Goal: Communication & Community: Answer question/provide support

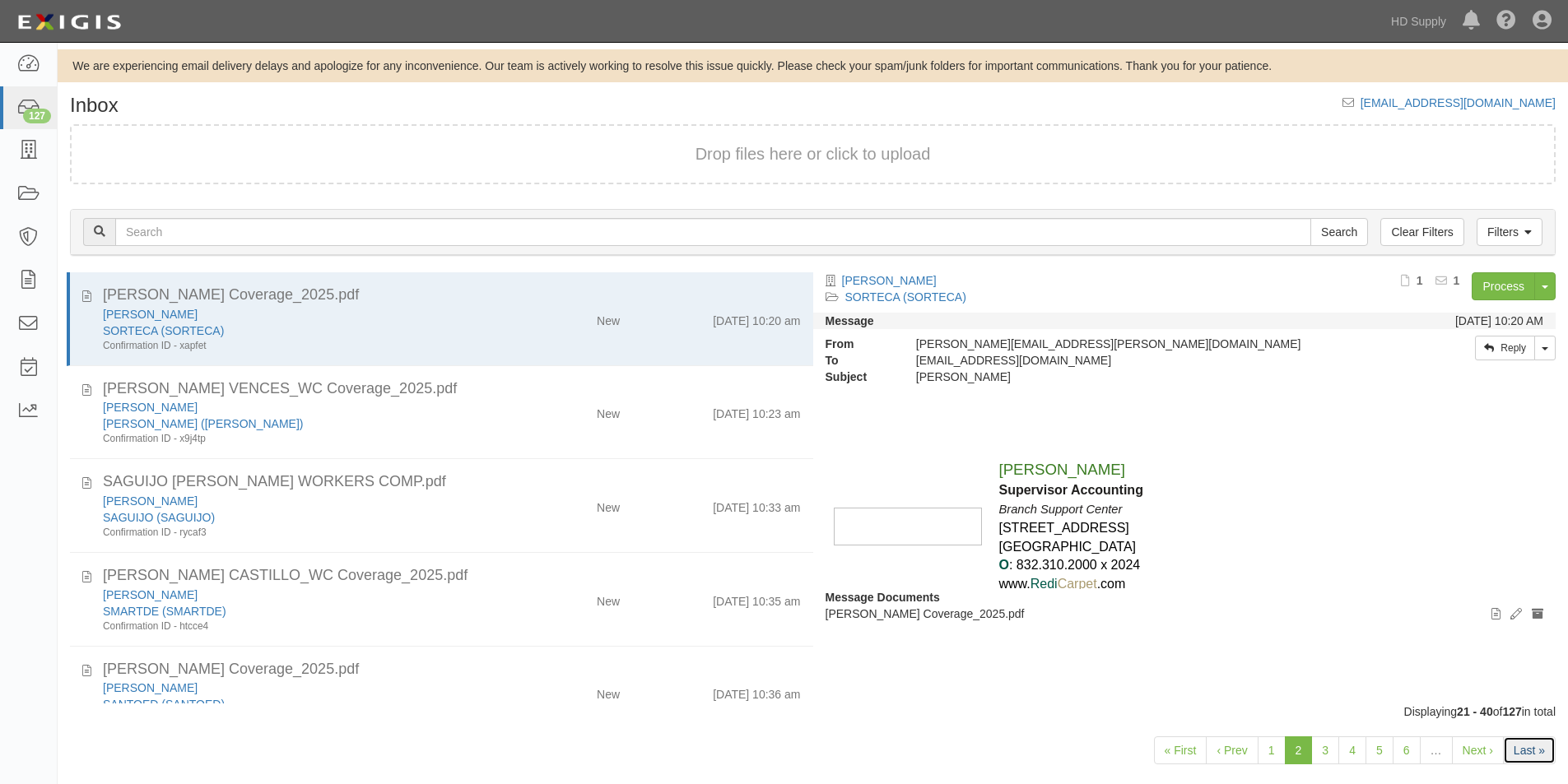
click at [1513, 748] on link "Last »" at bounding box center [1529, 751] width 53 height 28
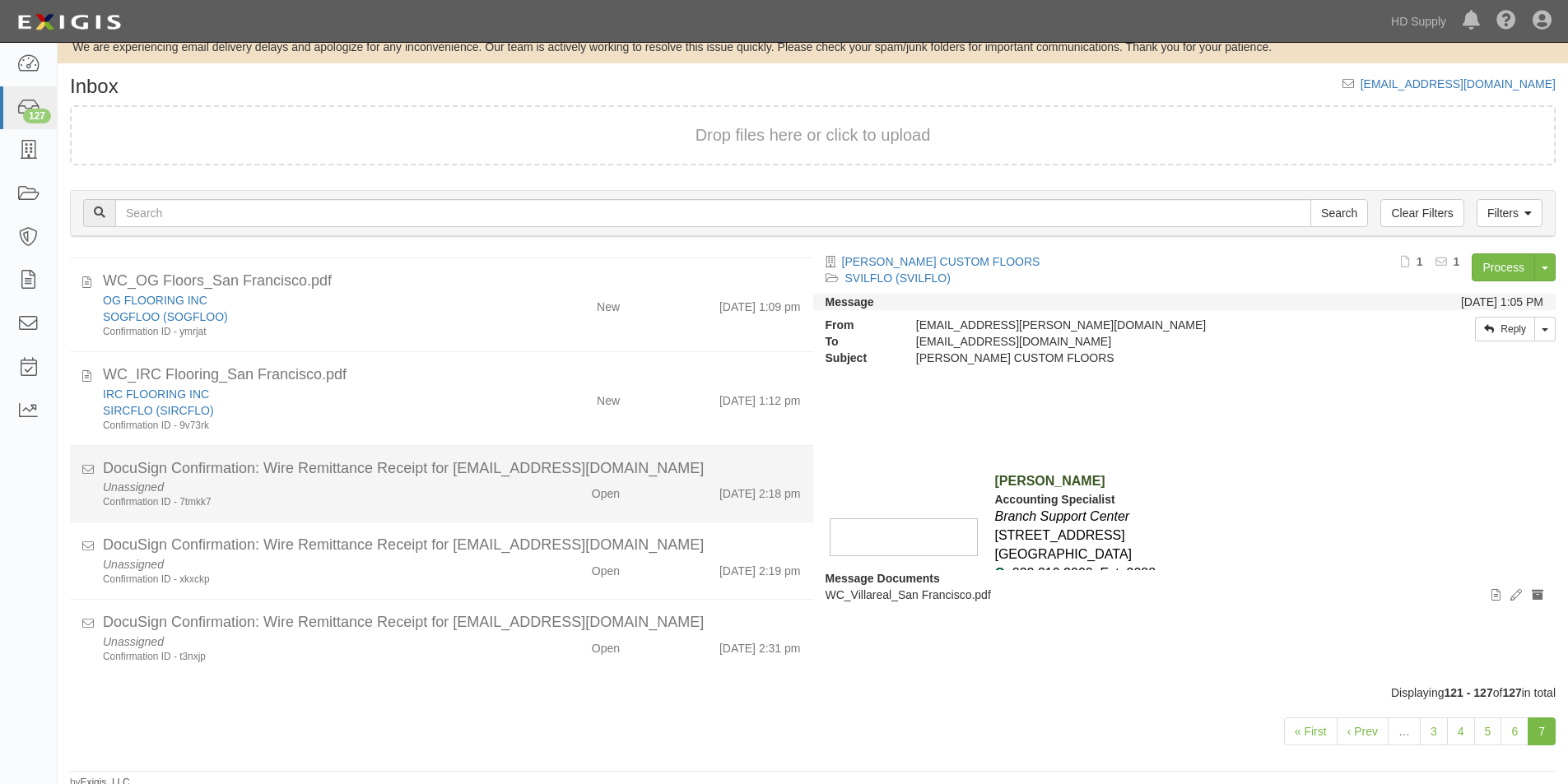
scroll to position [24, 0]
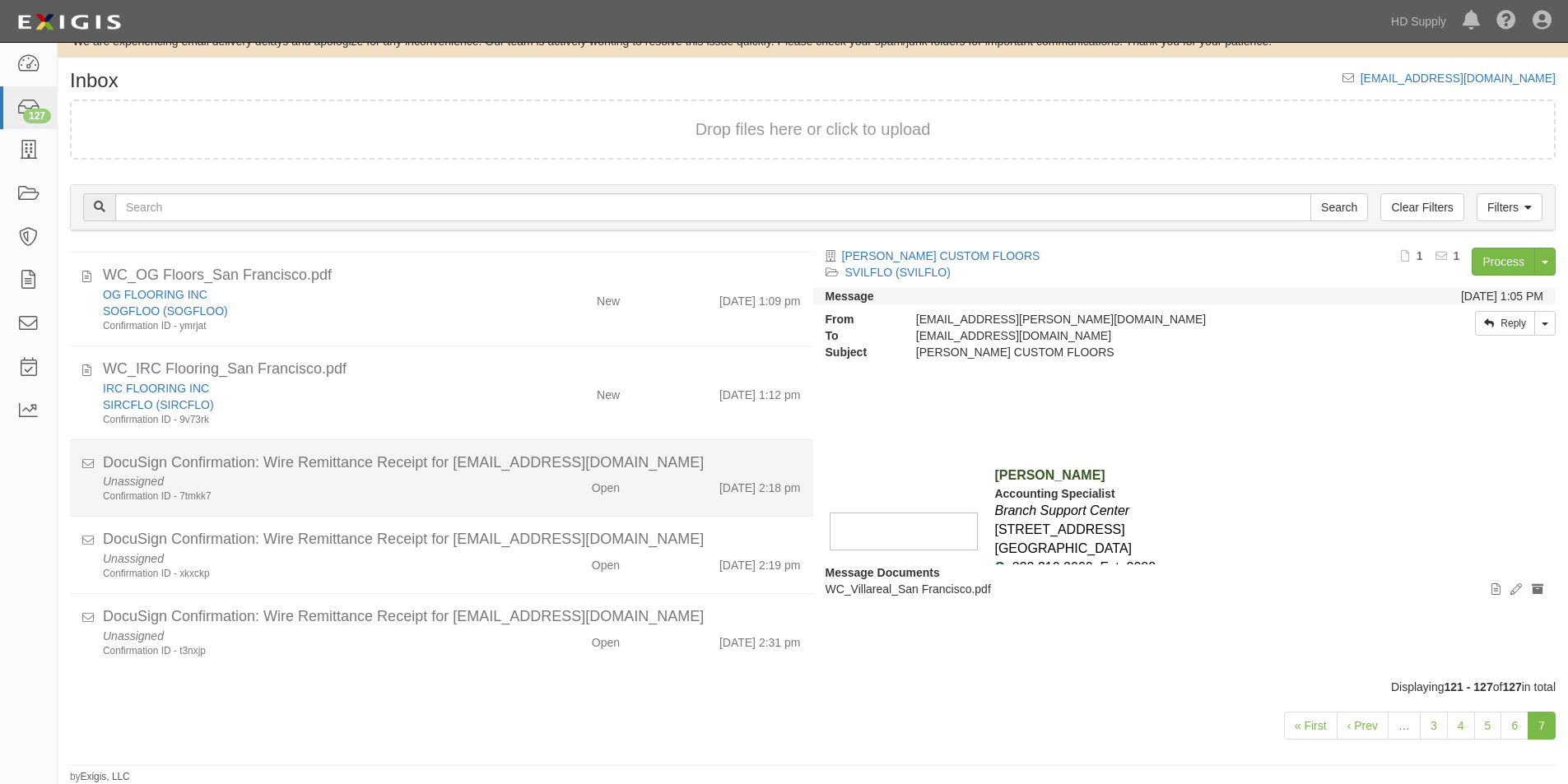
click at [430, 498] on div "Confirmation ID - 7tmkk7" at bounding box center [301, 497] width 397 height 14
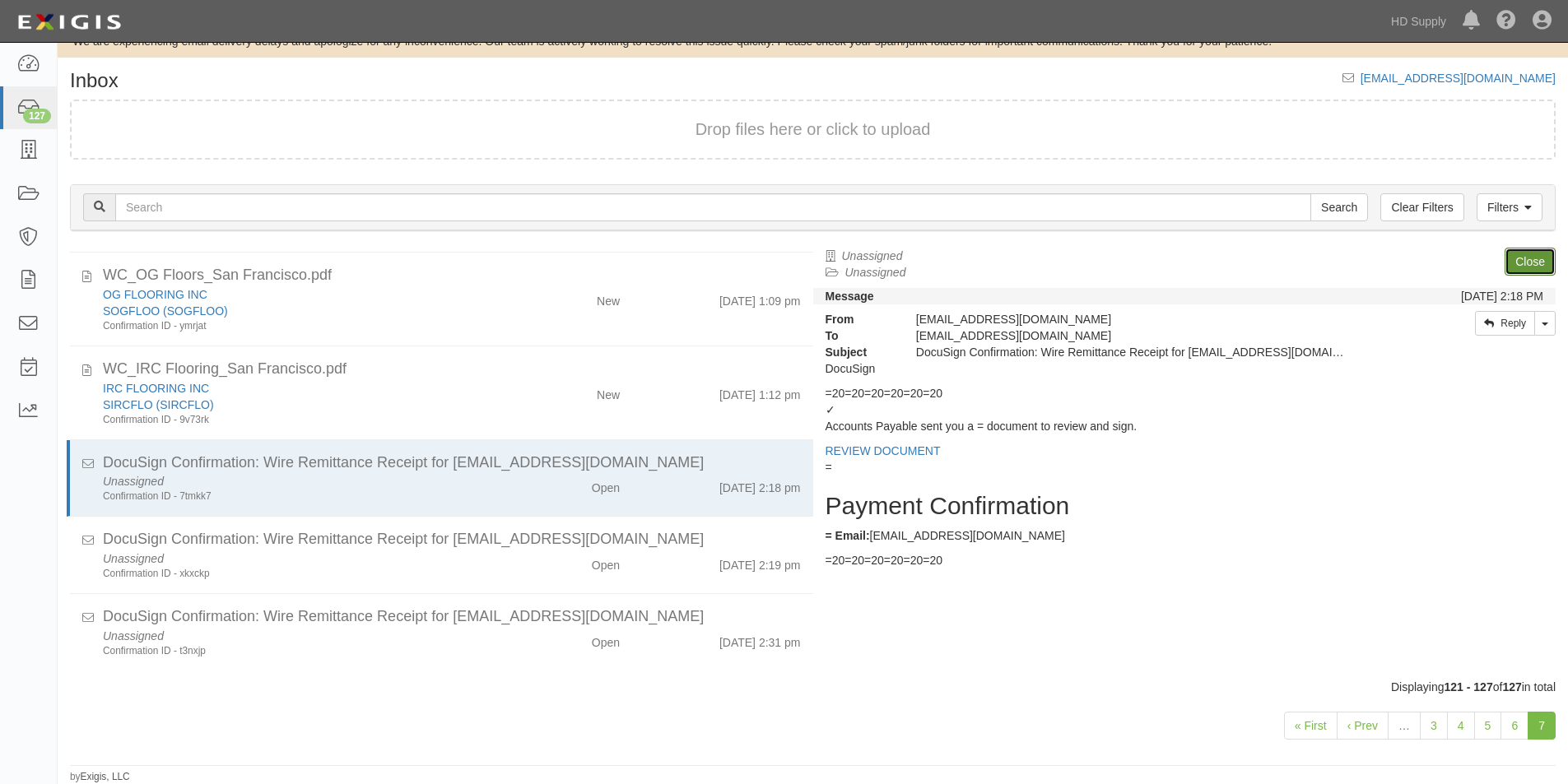
click at [1513, 262] on link "Close" at bounding box center [1530, 262] width 51 height 28
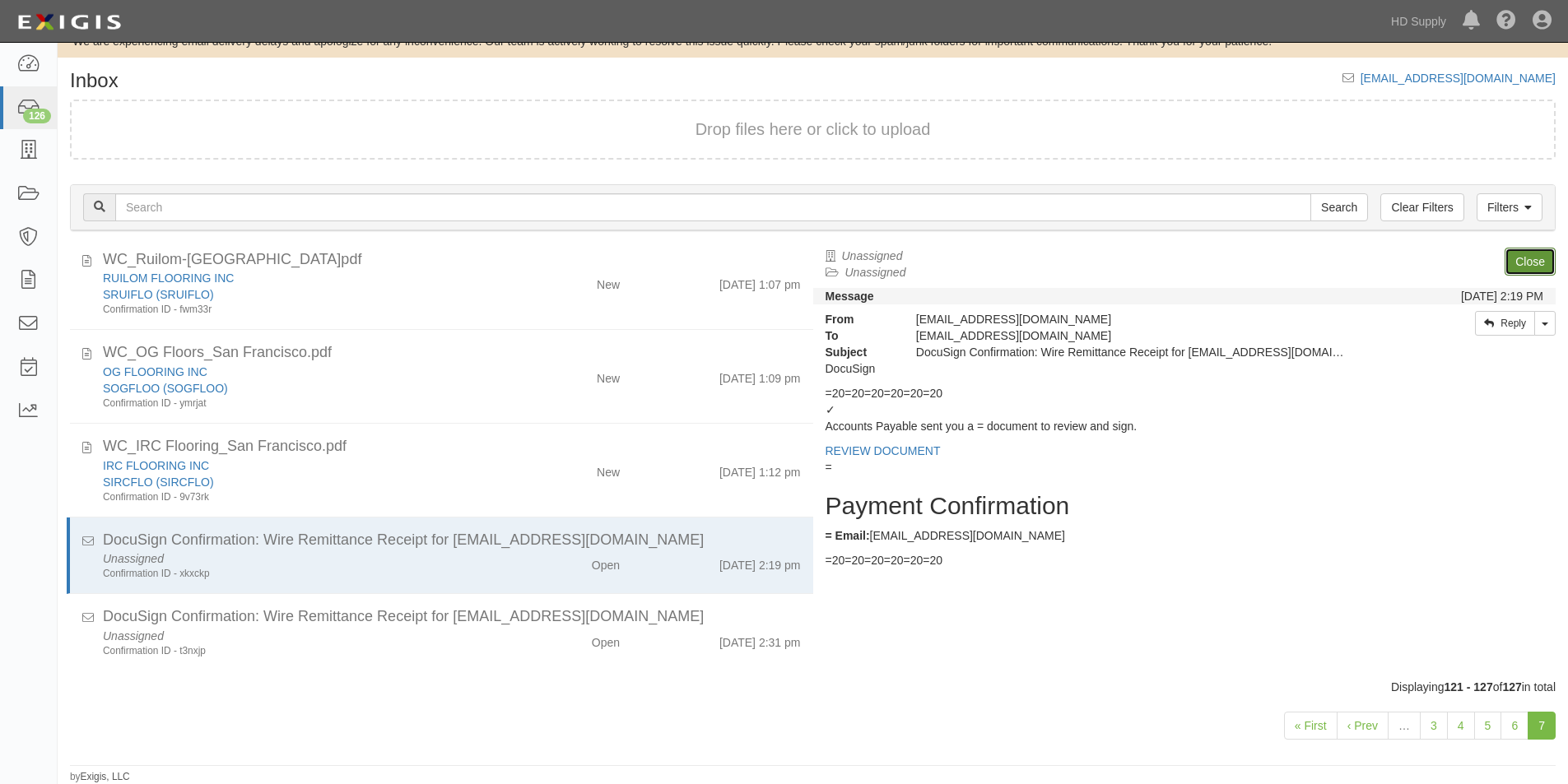
scroll to position [105, 0]
click at [1513, 262] on link "Close" at bounding box center [1530, 262] width 51 height 28
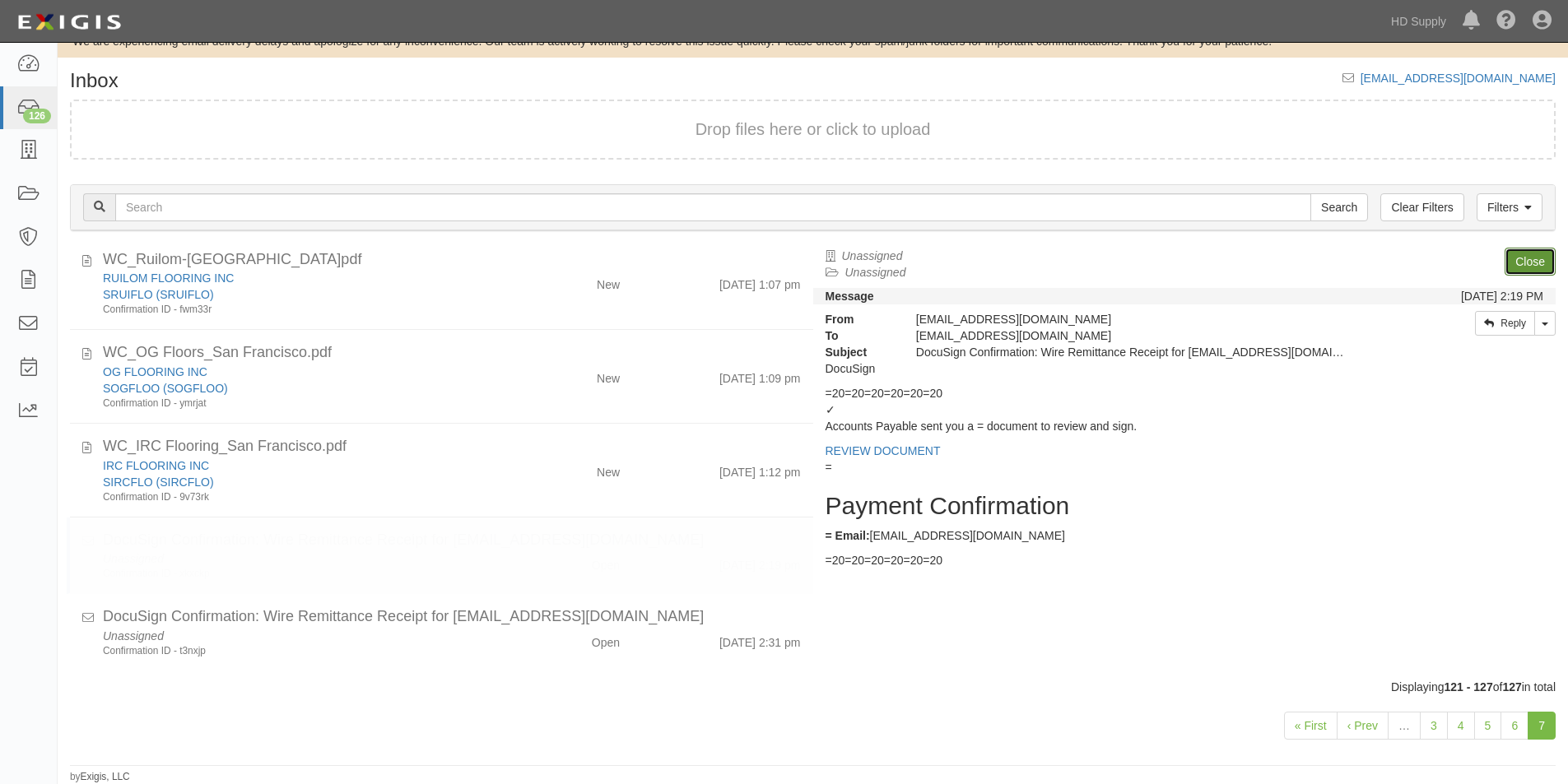
scroll to position [28, 0]
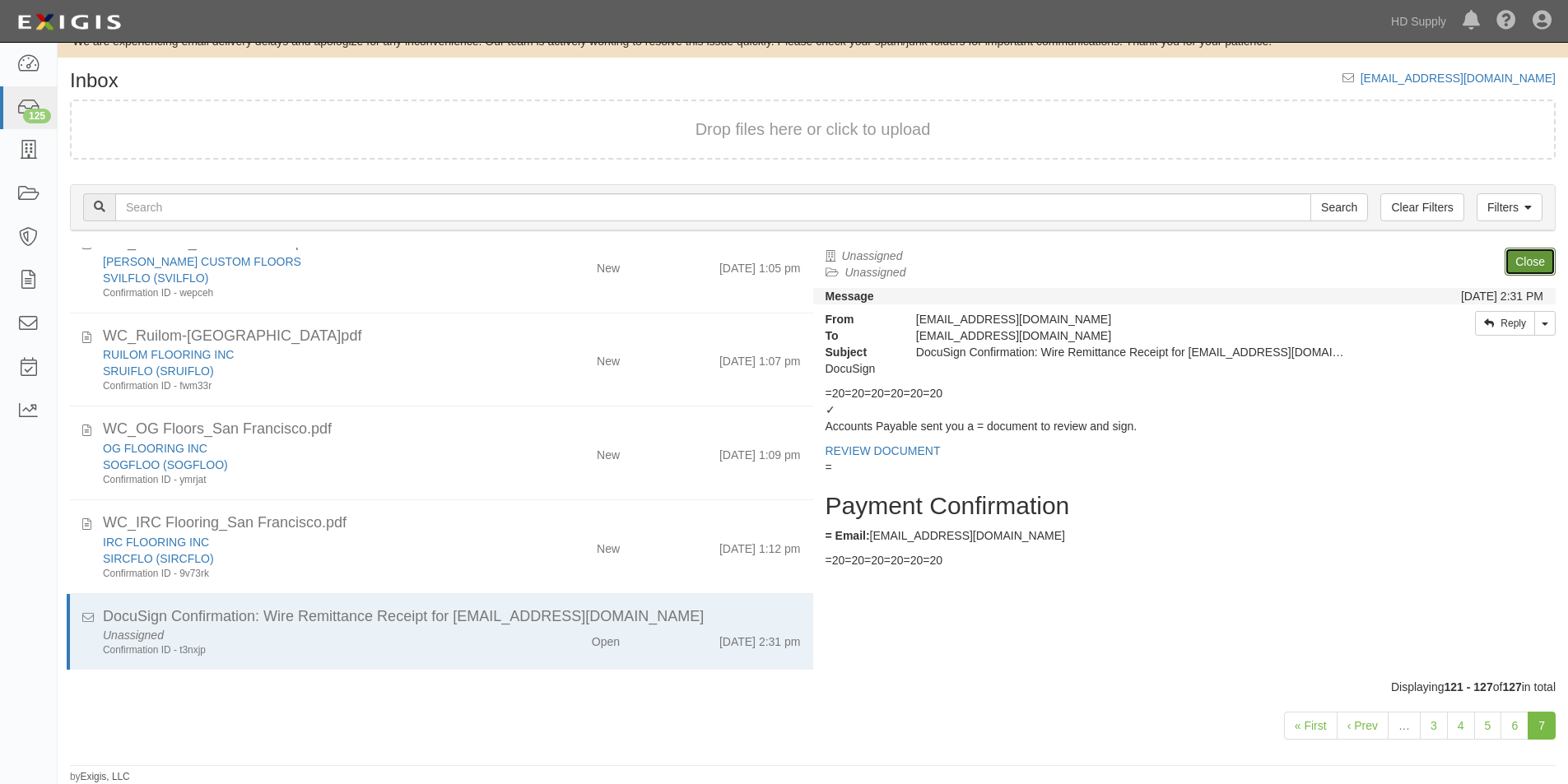
click at [1513, 262] on link "Close" at bounding box center [1530, 262] width 51 height 28
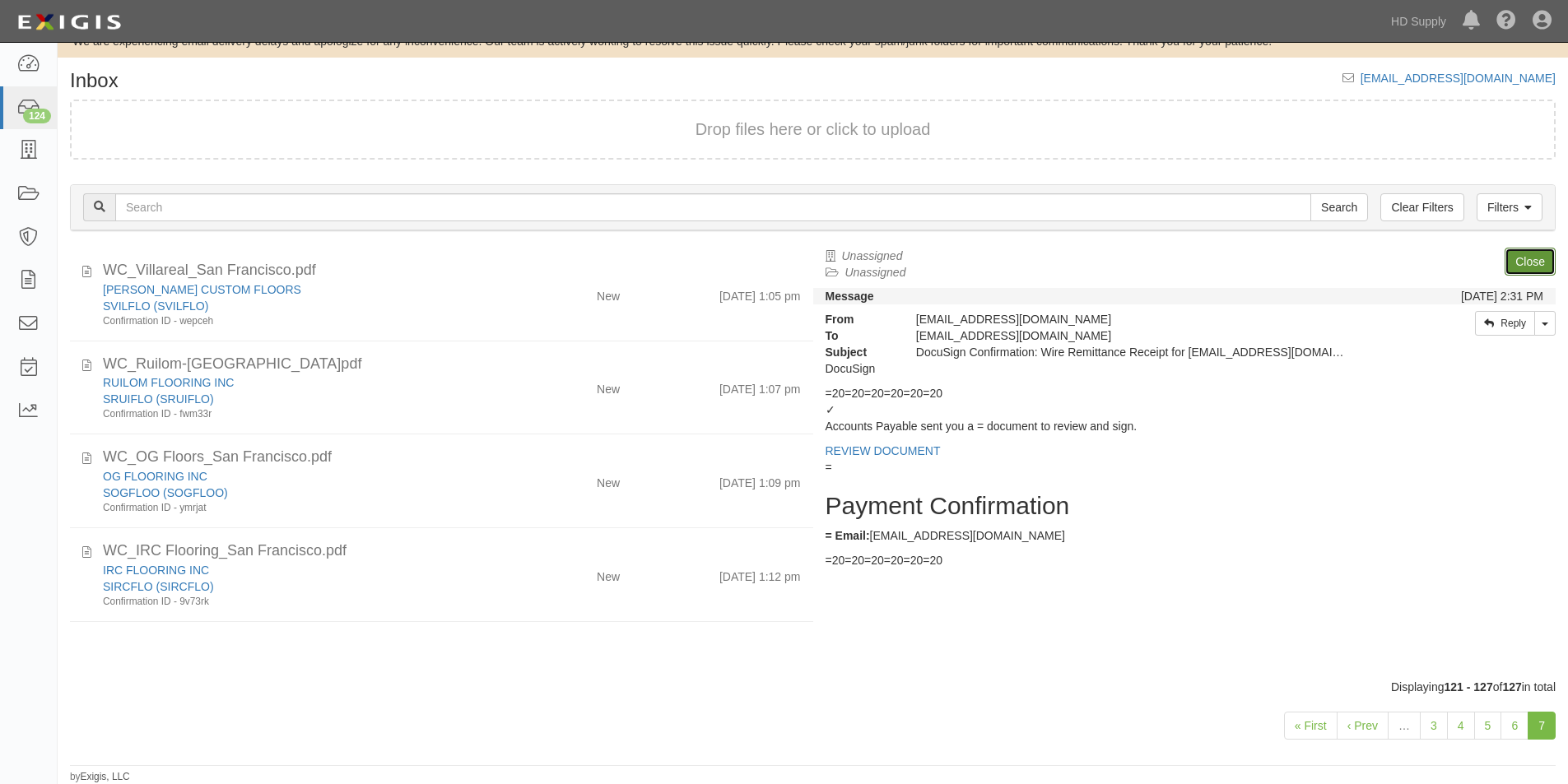
scroll to position [0, 0]
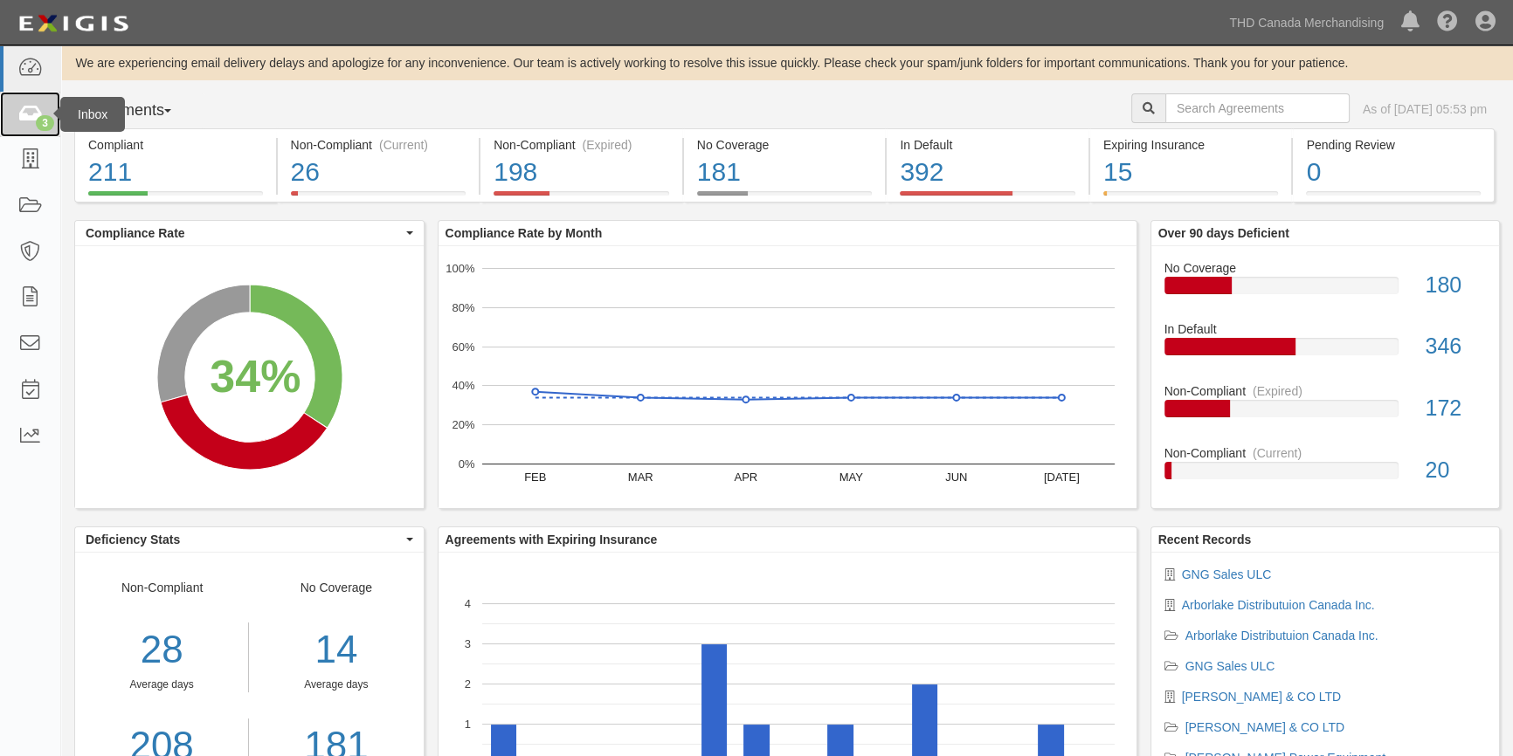
click at [25, 114] on icon at bounding box center [29, 115] width 24 height 20
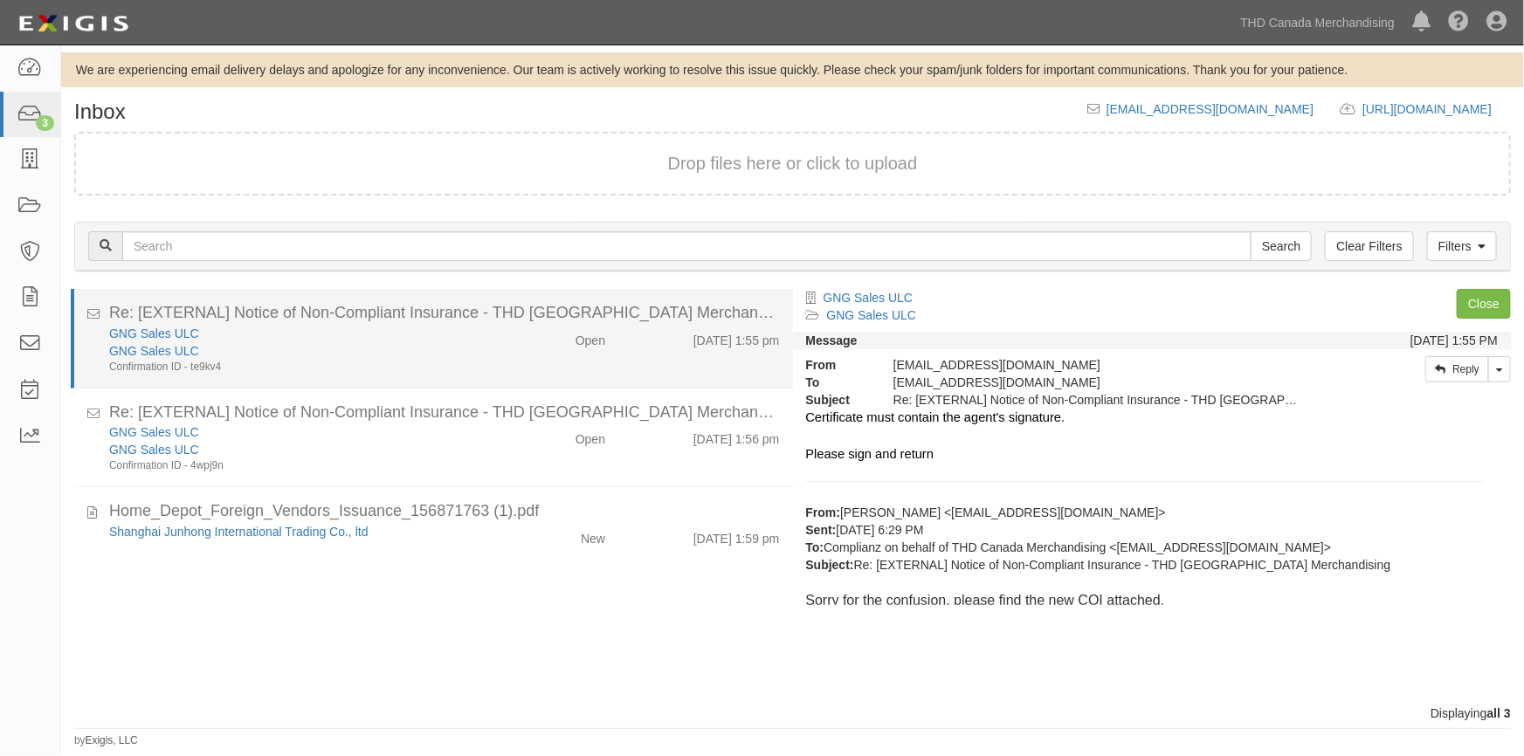
click at [427, 321] on div "Re: [EXTERNAL] Notice of Non-Compliant Insurance - THD [GEOGRAPHIC_DATA] Mercha…" at bounding box center [444, 313] width 671 height 23
click at [413, 335] on div "GNG Sales ULC" at bounding box center [299, 333] width 380 height 17
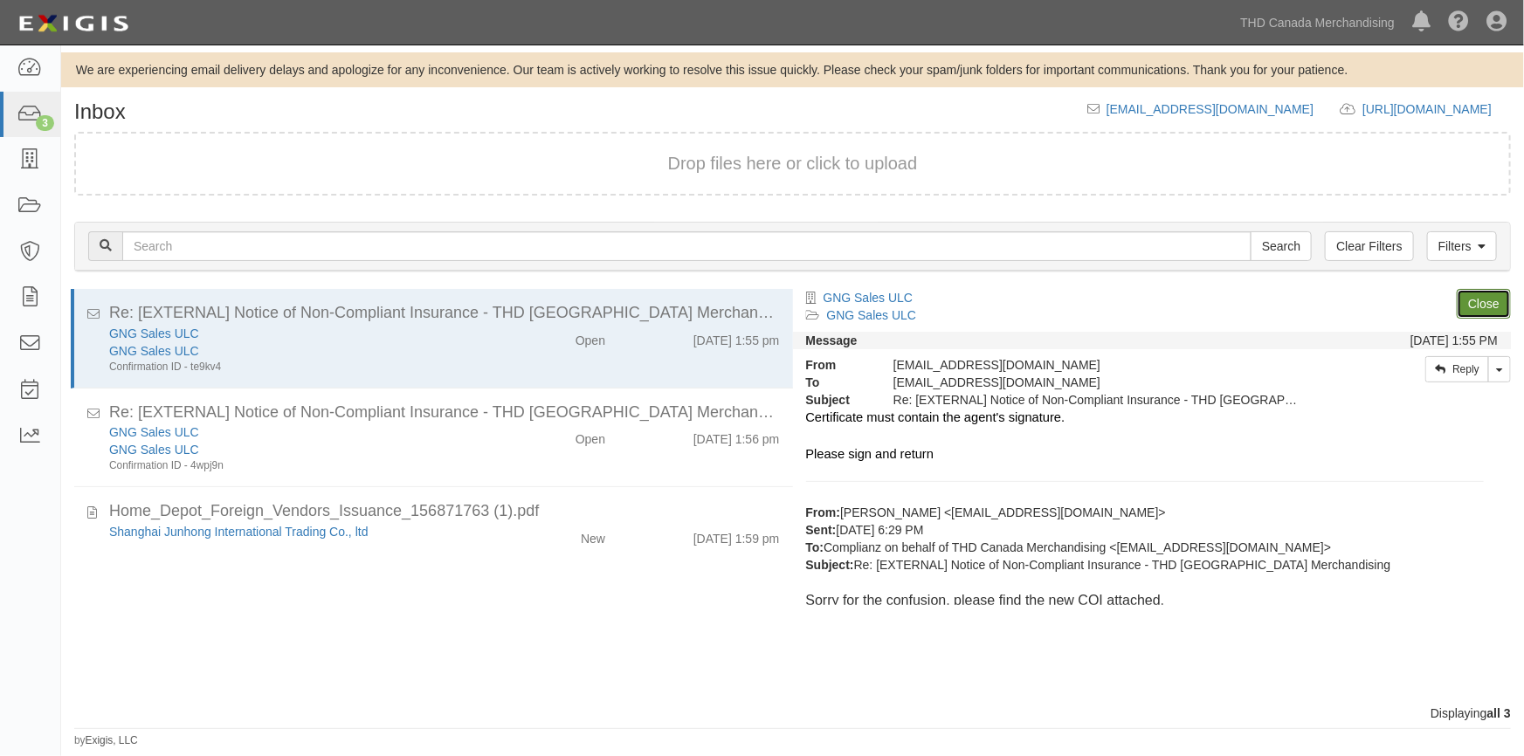
click at [1494, 305] on link "Close" at bounding box center [1484, 304] width 54 height 30
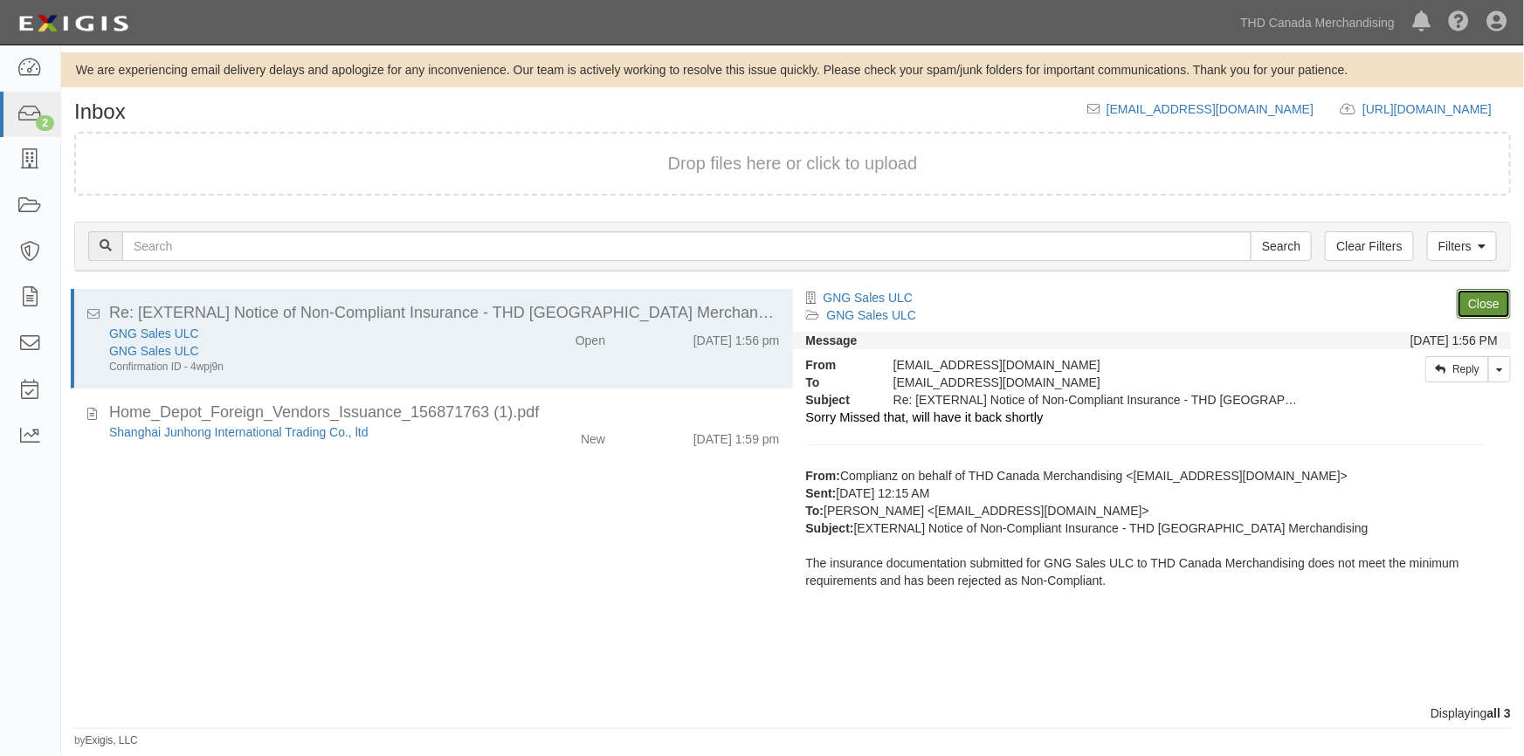
click at [1494, 305] on link "Close" at bounding box center [1484, 304] width 54 height 30
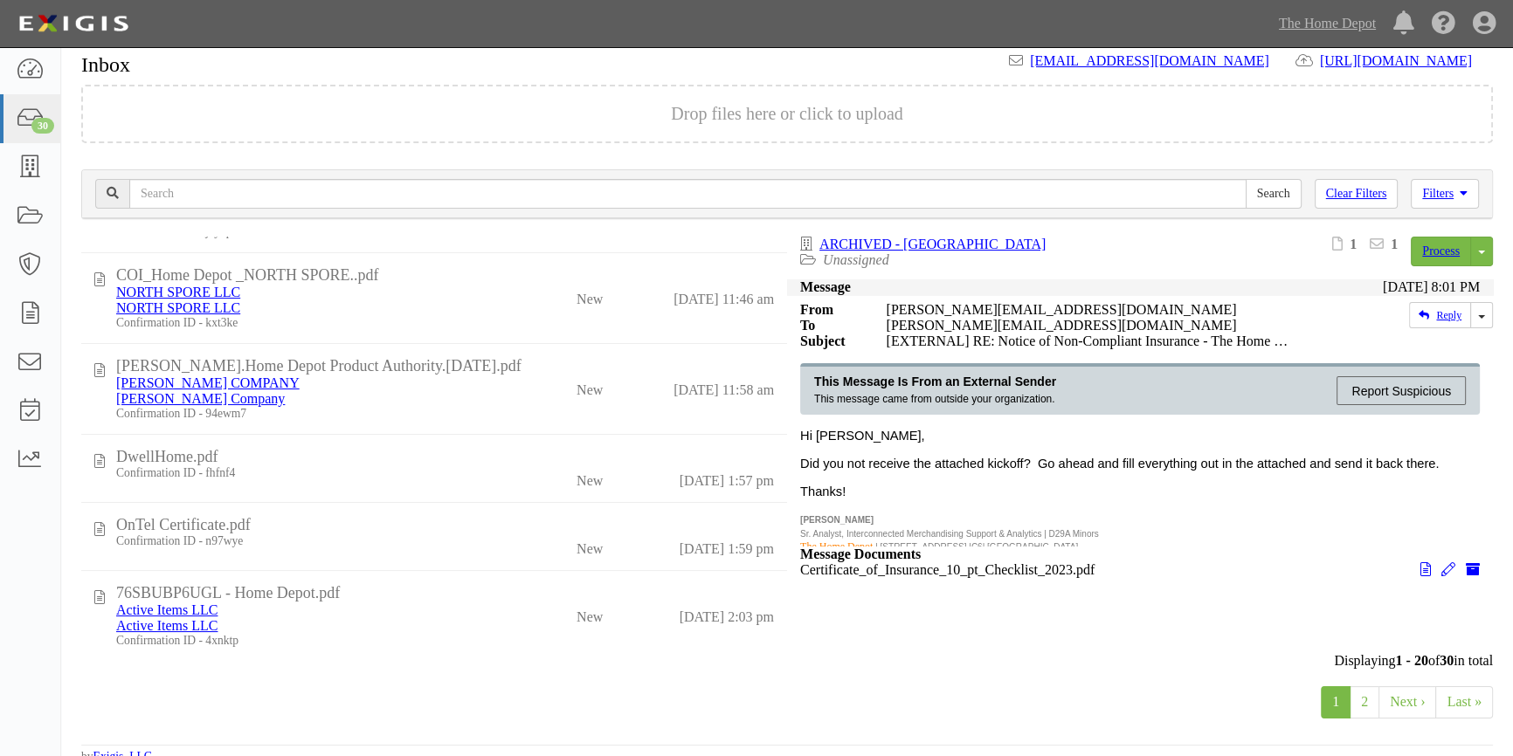
scroll to position [1270, 0]
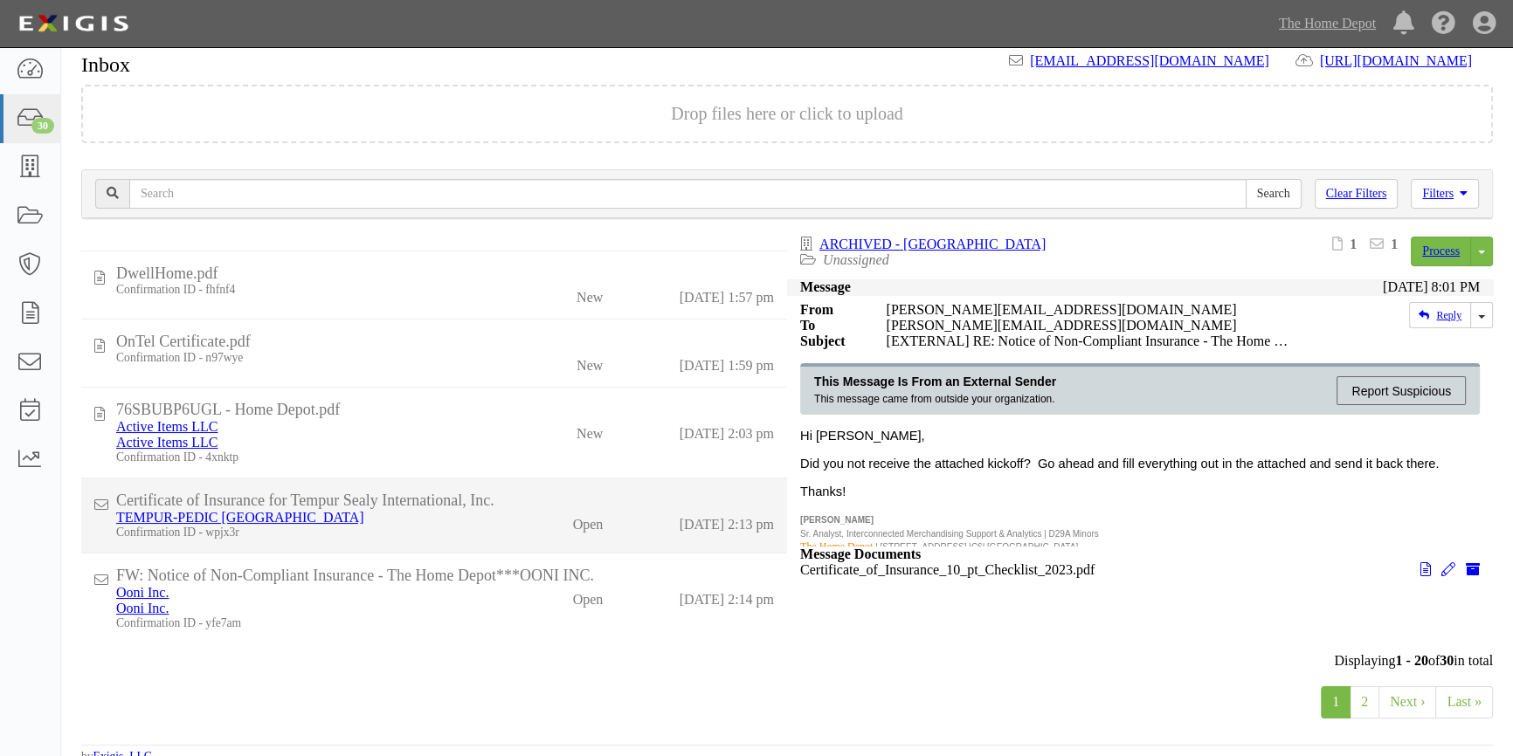
click at [480, 534] on div "Confirmation ID - wpjx3r" at bounding box center [302, 533] width 373 height 14
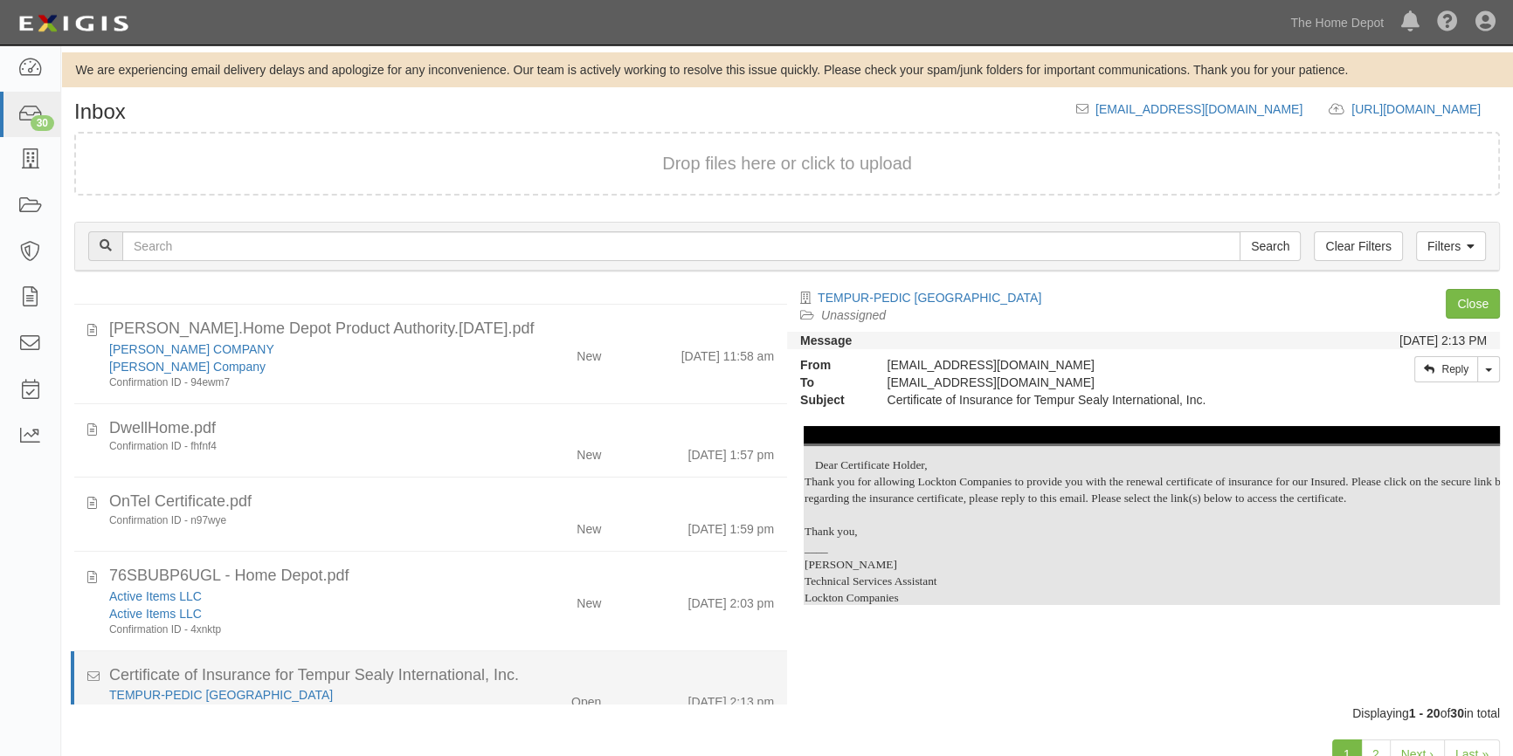
scroll to position [1365, 0]
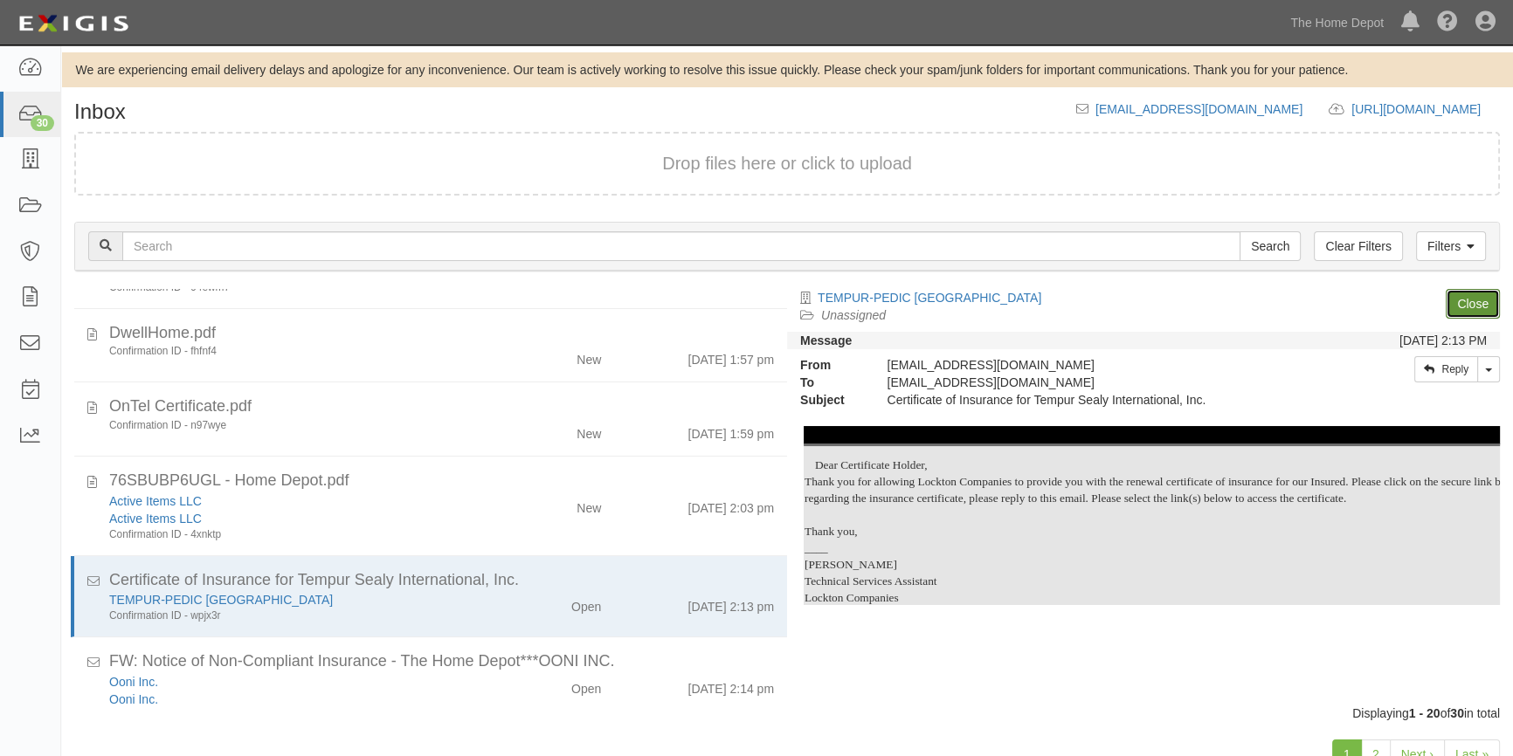
click at [1477, 298] on link "Close" at bounding box center [1473, 304] width 54 height 30
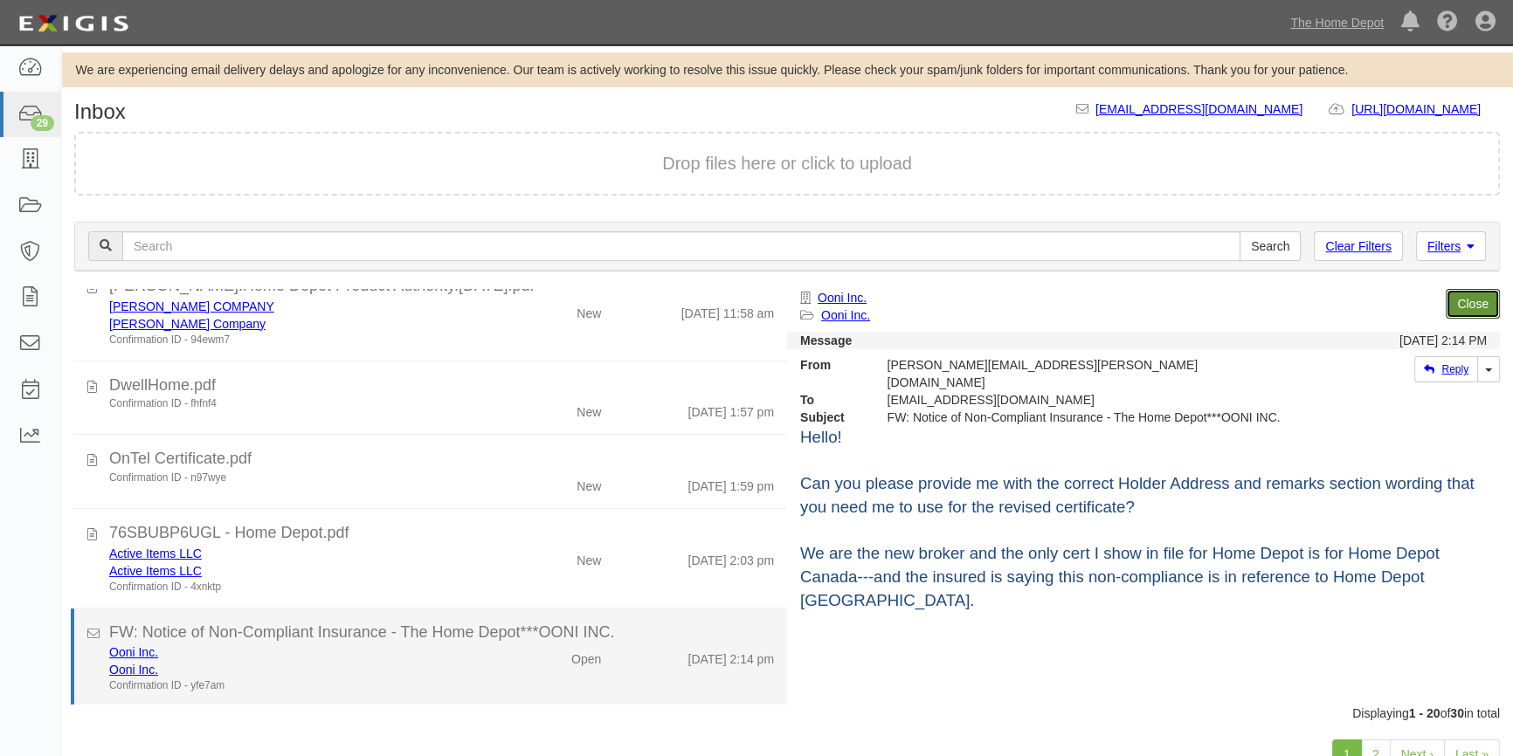
scroll to position [1312, 0]
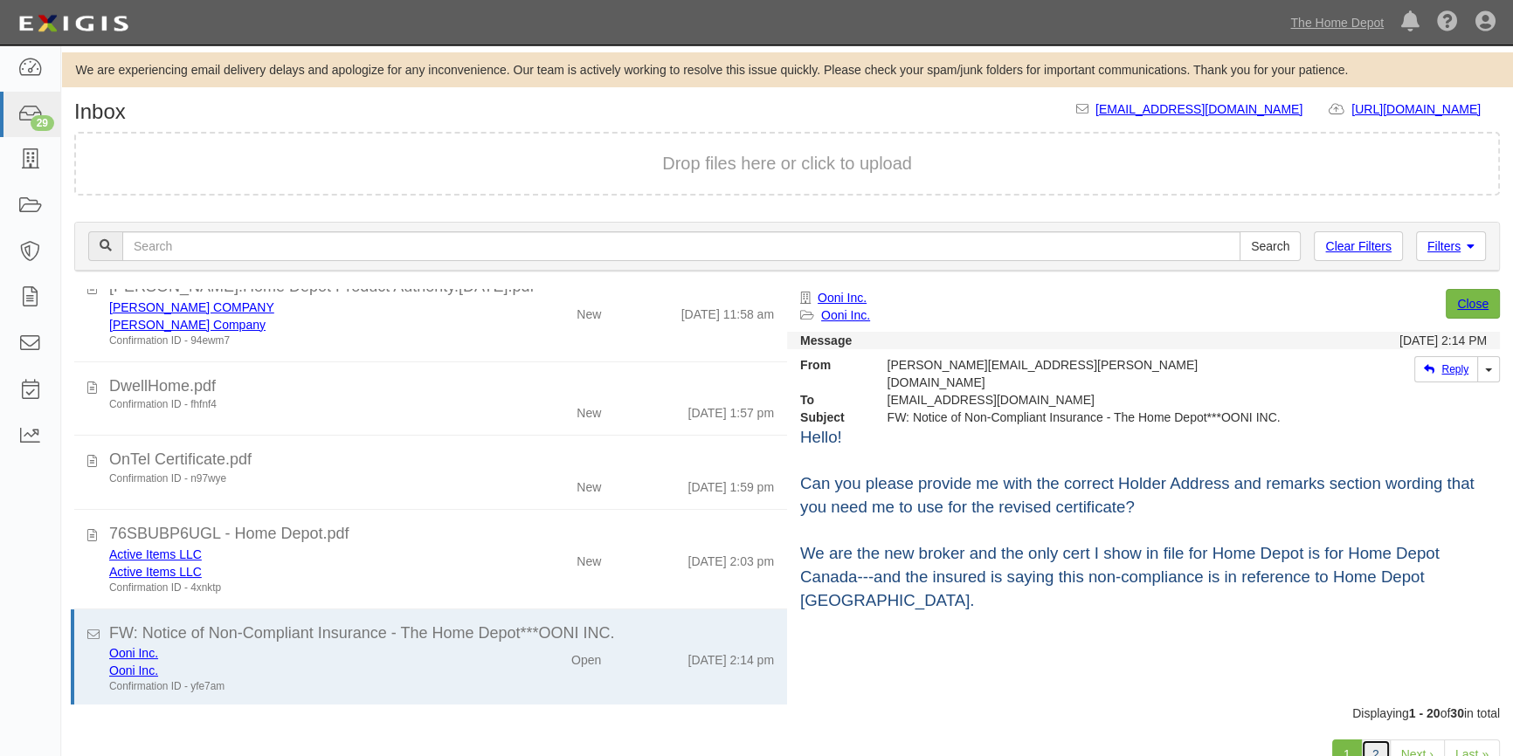
click at [1371, 748] on link "2" at bounding box center [1376, 755] width 30 height 30
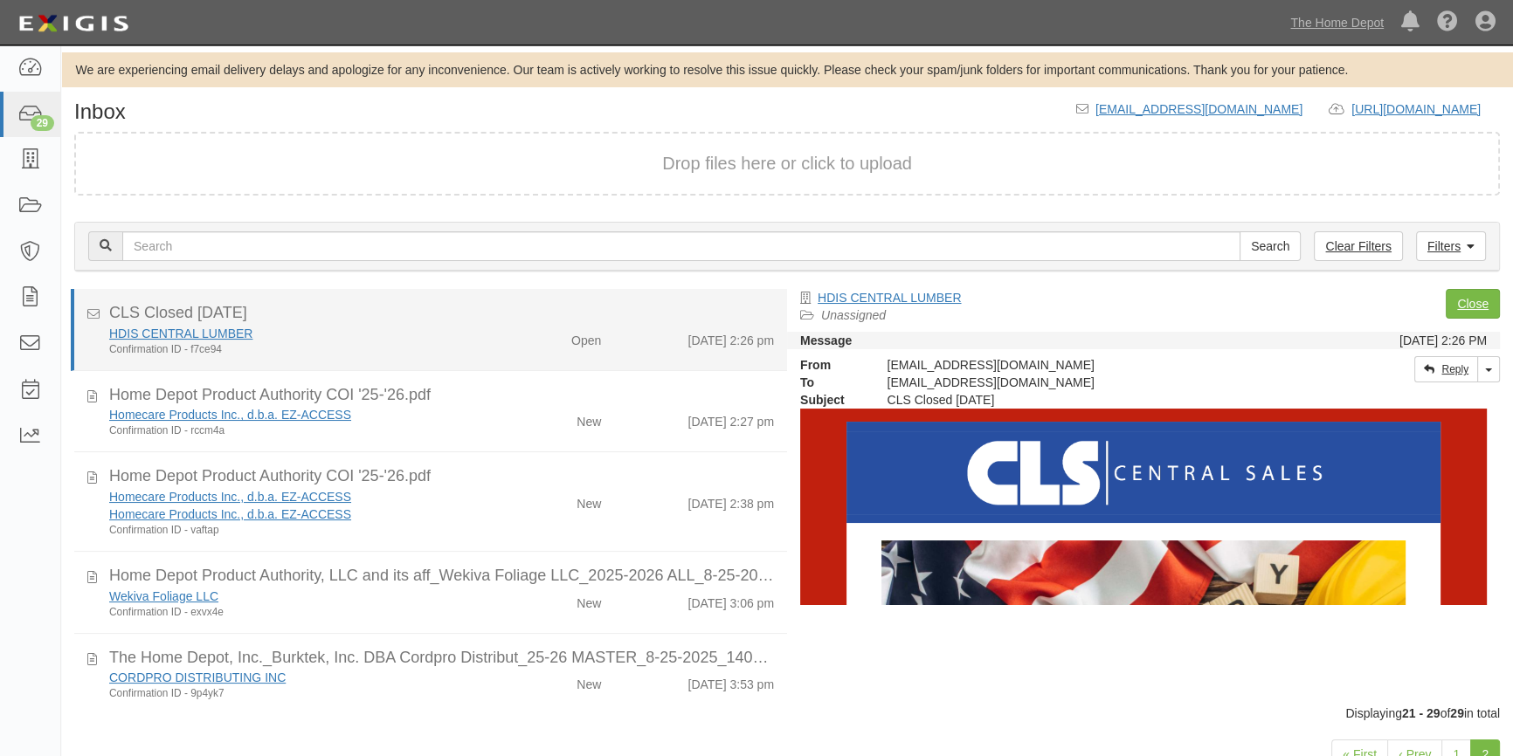
click at [466, 342] on div "Confirmation ID - f7ce94" at bounding box center [297, 349] width 376 height 15
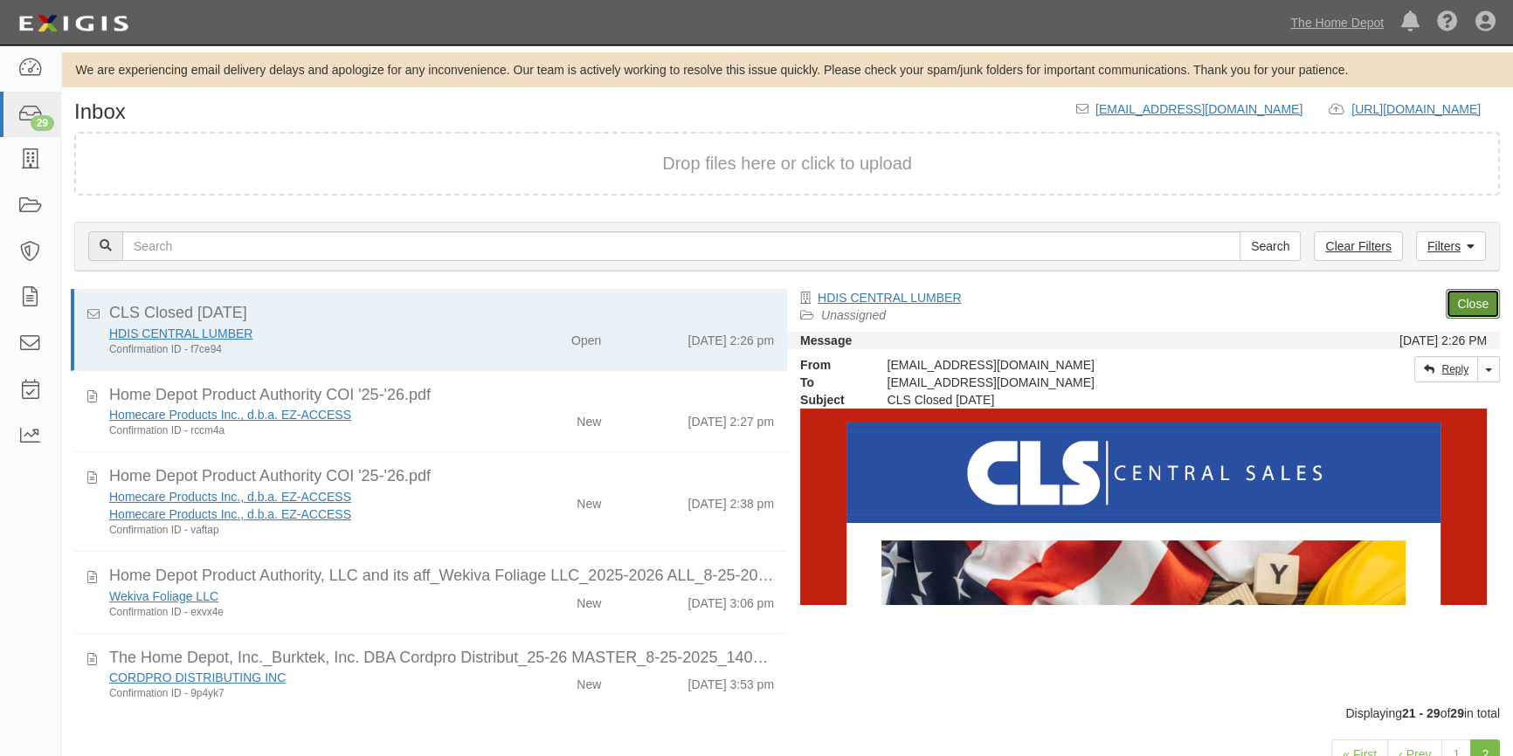
click at [1477, 303] on link "Close" at bounding box center [1473, 304] width 54 height 30
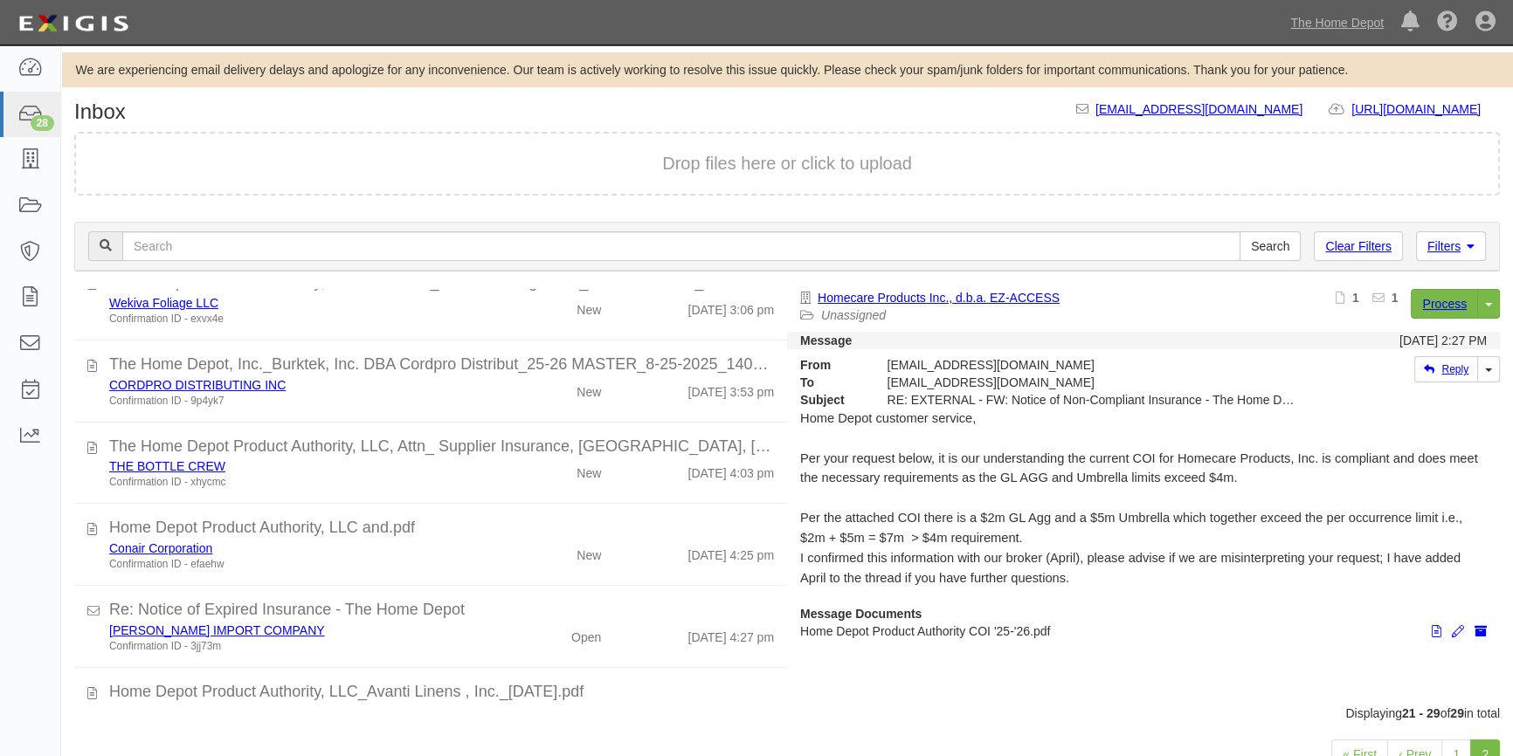
scroll to position [262, 0]
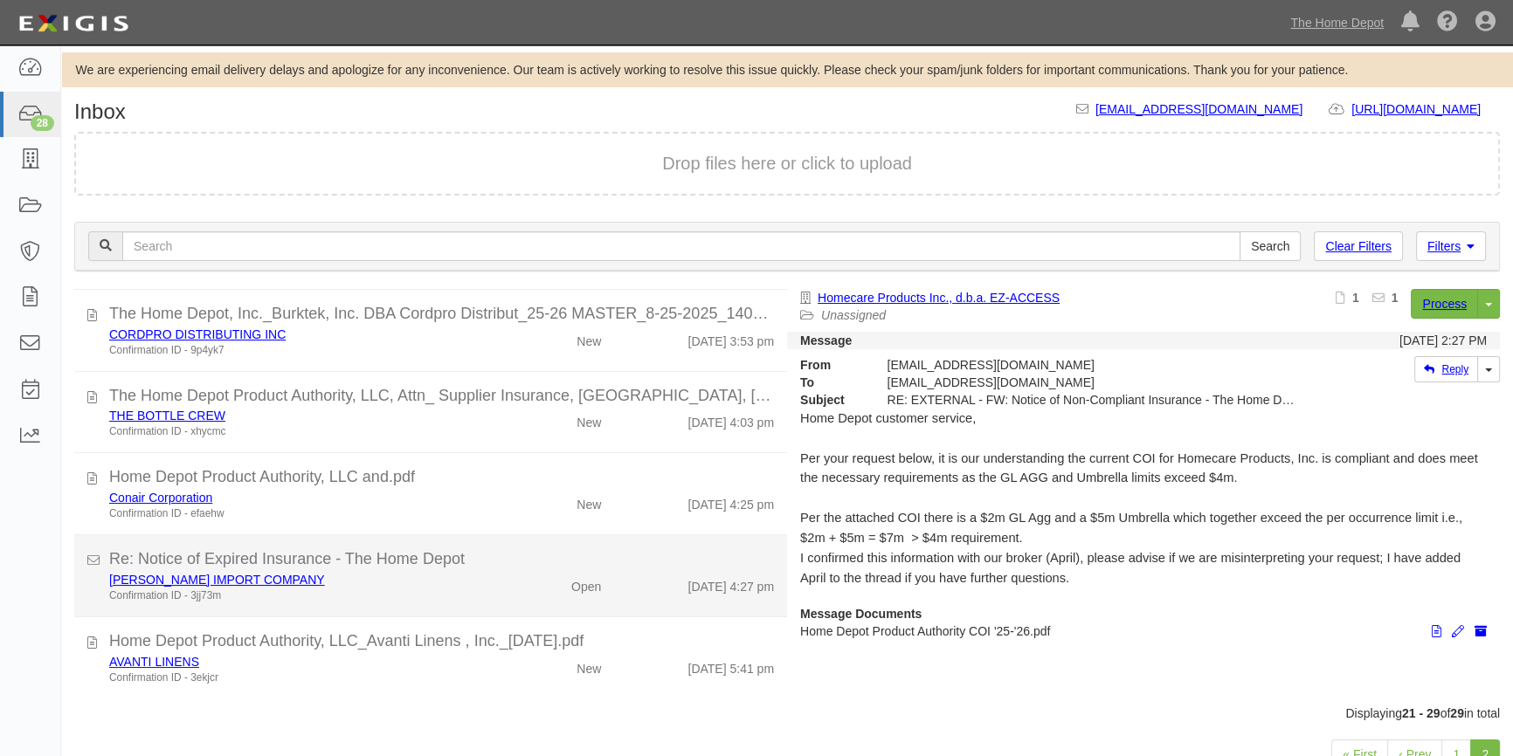
click at [407, 571] on div "[PERSON_NAME] IMPORT COMPANY" at bounding box center [297, 579] width 376 height 17
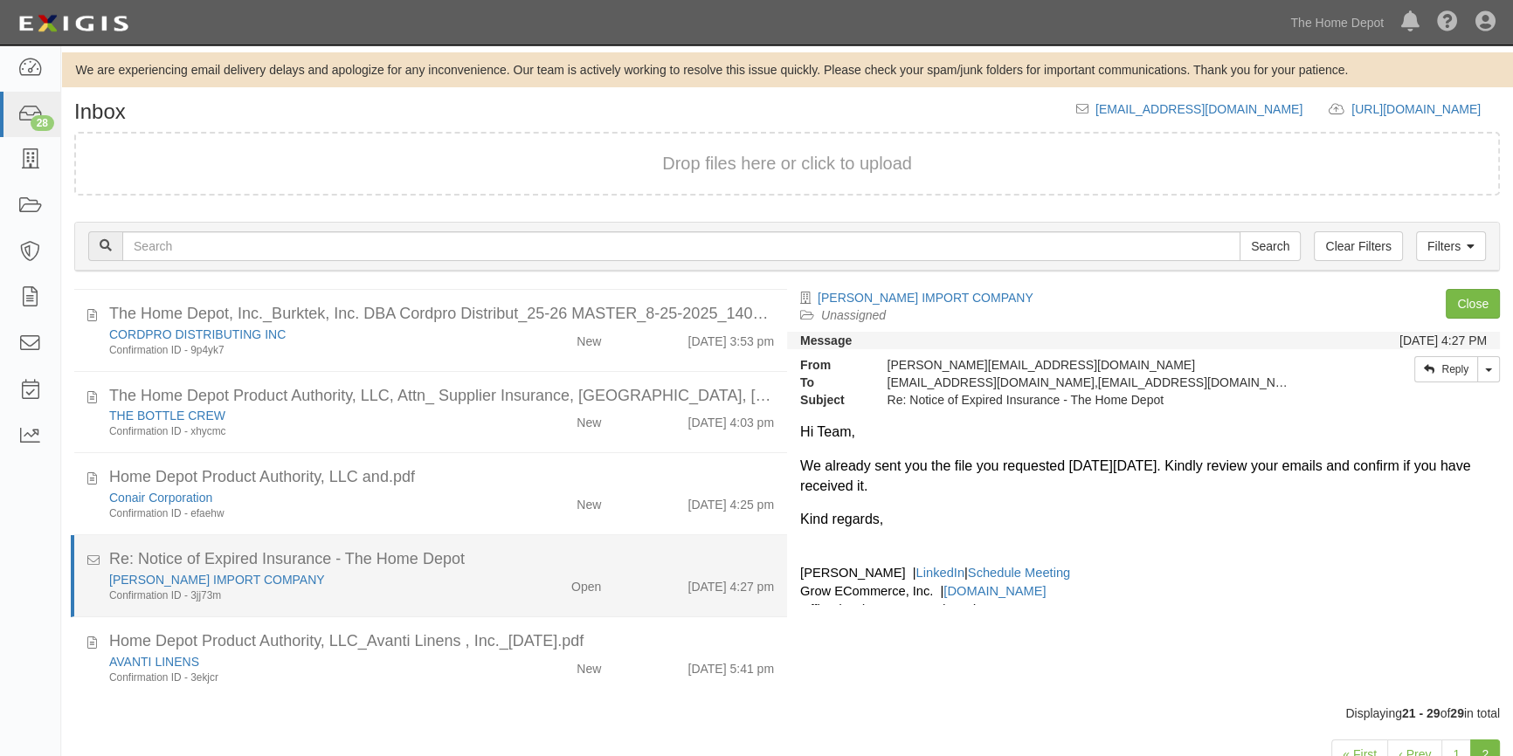
click at [383, 590] on div "Confirmation ID - 3jj73m" at bounding box center [297, 596] width 376 height 15
click at [517, 588] on div "Open" at bounding box center [556, 583] width 115 height 24
click at [252, 583] on link "[PERSON_NAME] IMPORT COMPANY" at bounding box center [217, 580] width 216 height 14
click at [427, 591] on div "Confirmation ID - 3jj73m" at bounding box center [297, 596] width 376 height 15
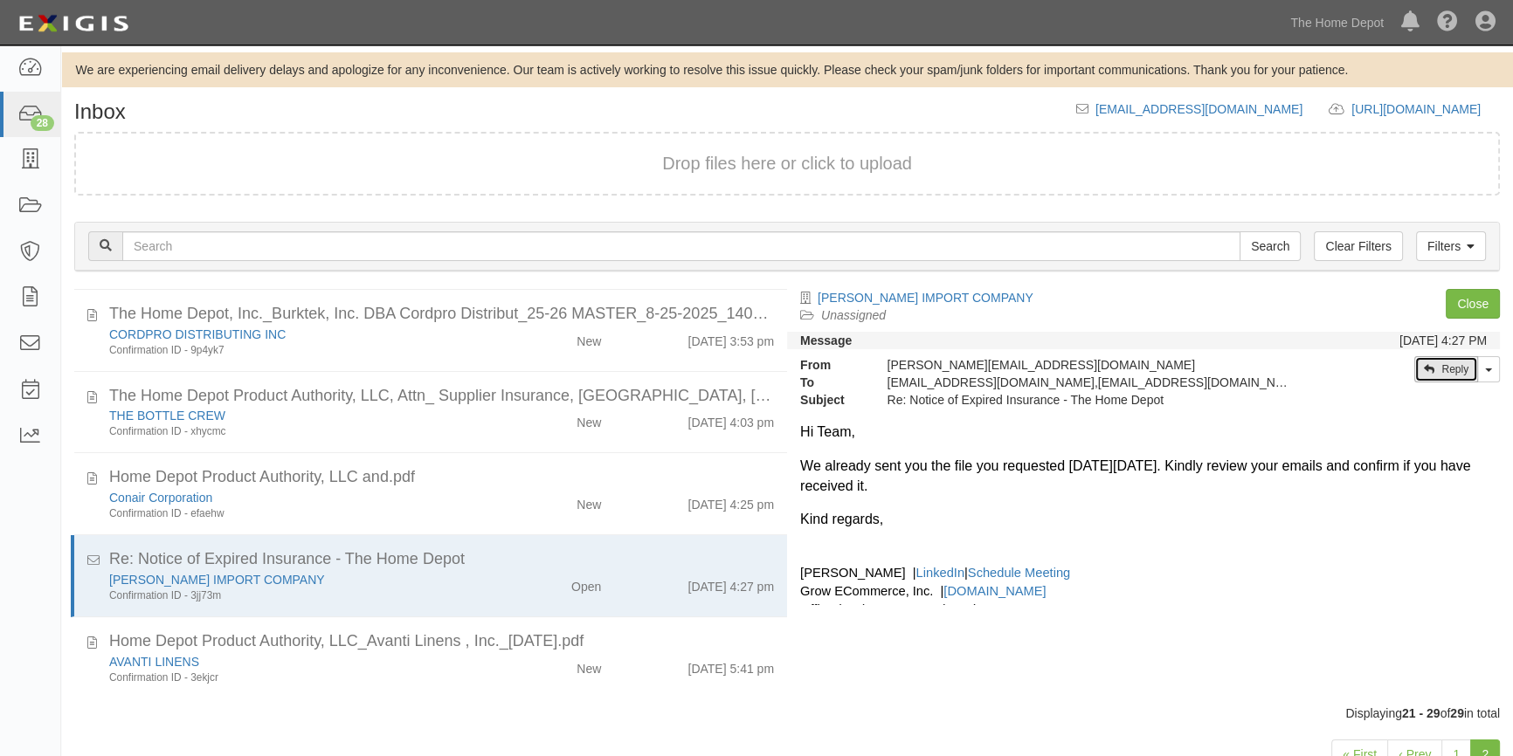
click at [1440, 377] on link "Reply" at bounding box center [1446, 369] width 64 height 26
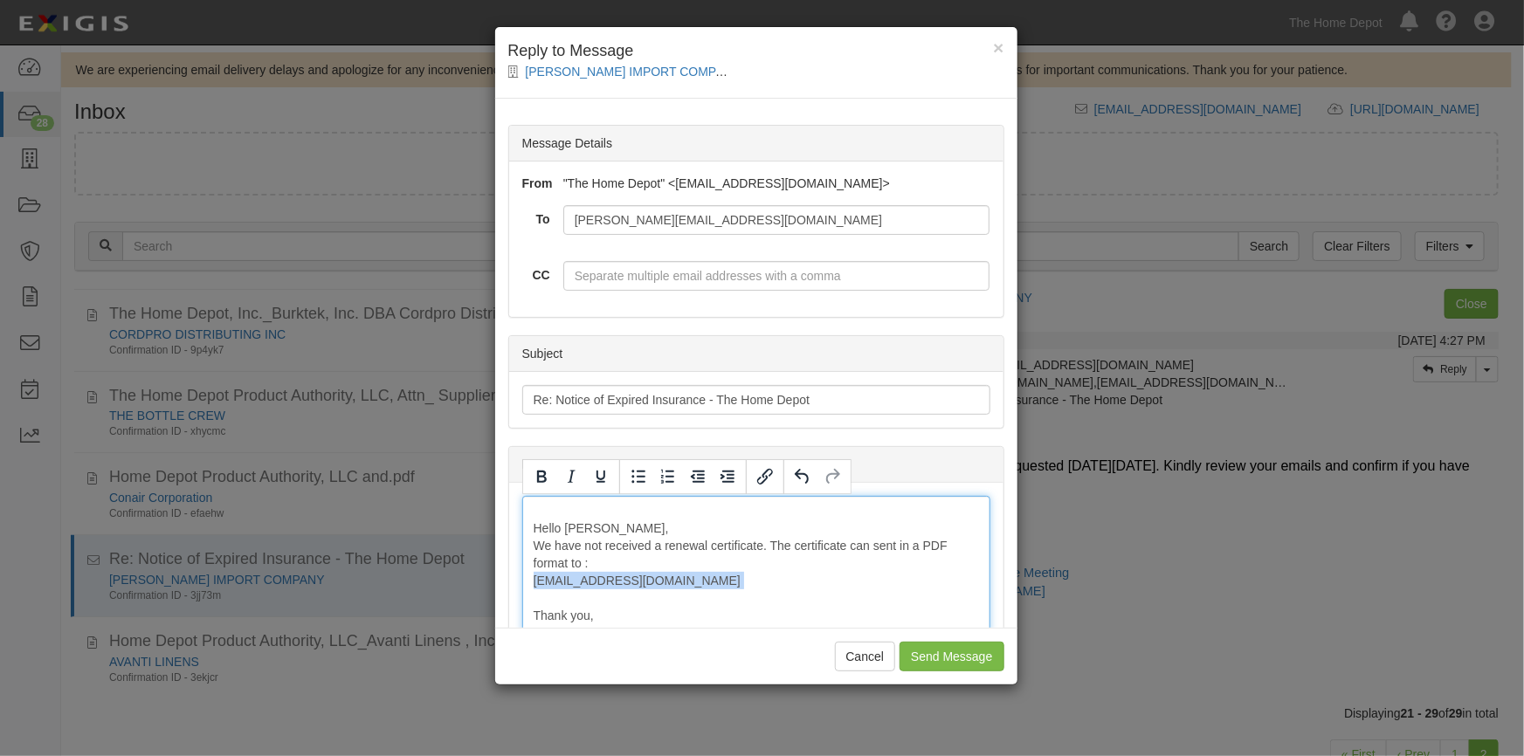
drag, startPoint x: 533, startPoint y: 583, endPoint x: 718, endPoint y: 592, distance: 185.4
click at [536, 484] on icon "Bold" at bounding box center [541, 476] width 21 height 21
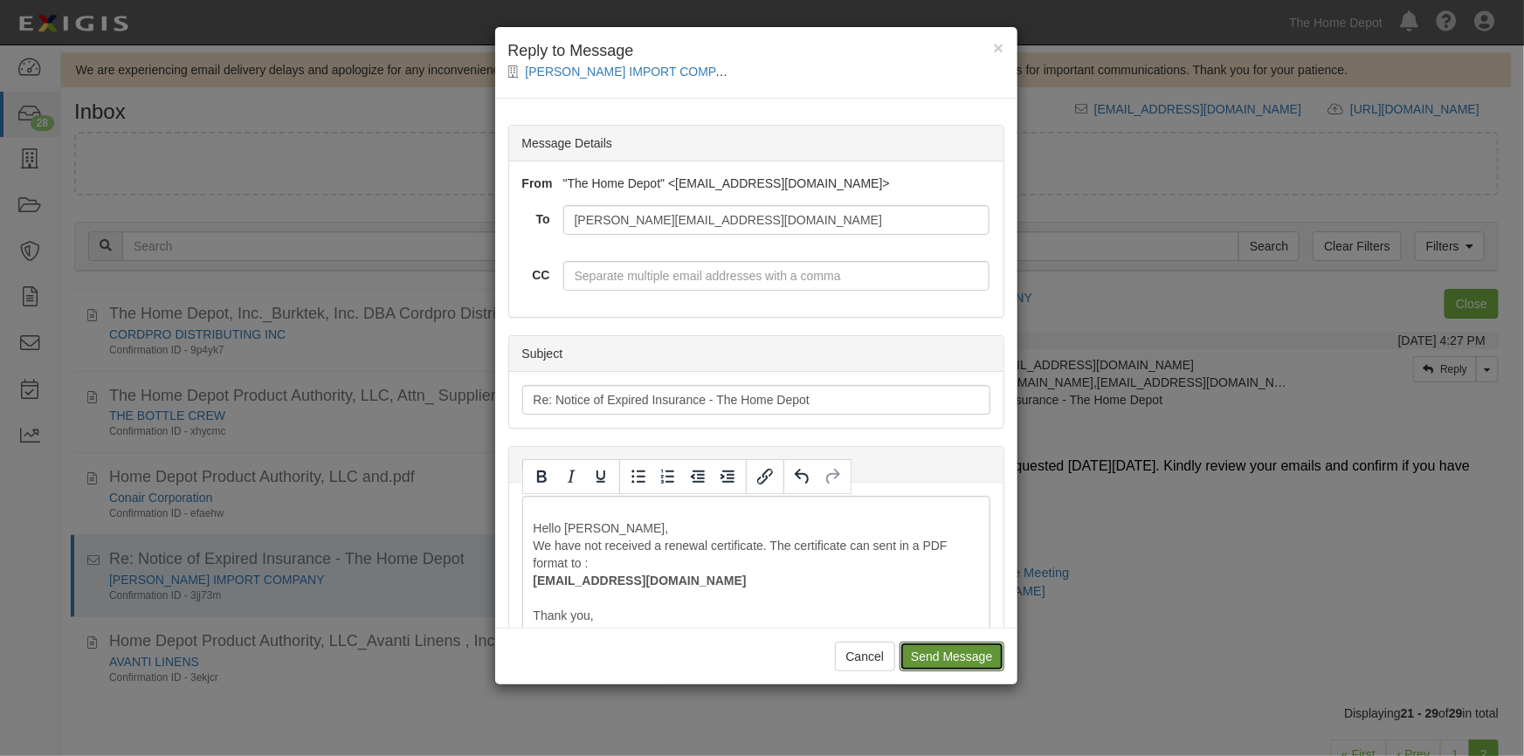
click at [931, 656] on input "Send Message" at bounding box center [952, 657] width 104 height 30
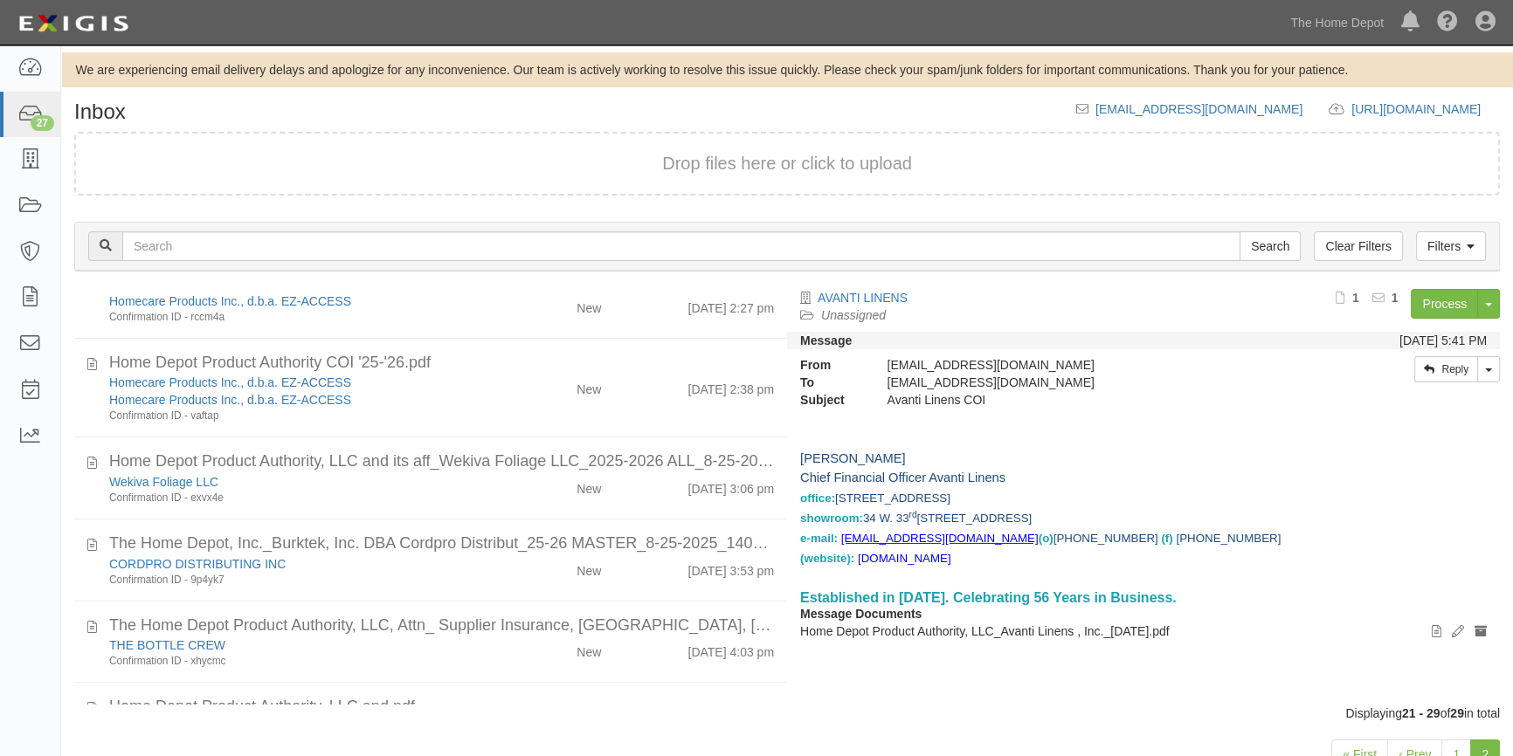
scroll to position [0, 0]
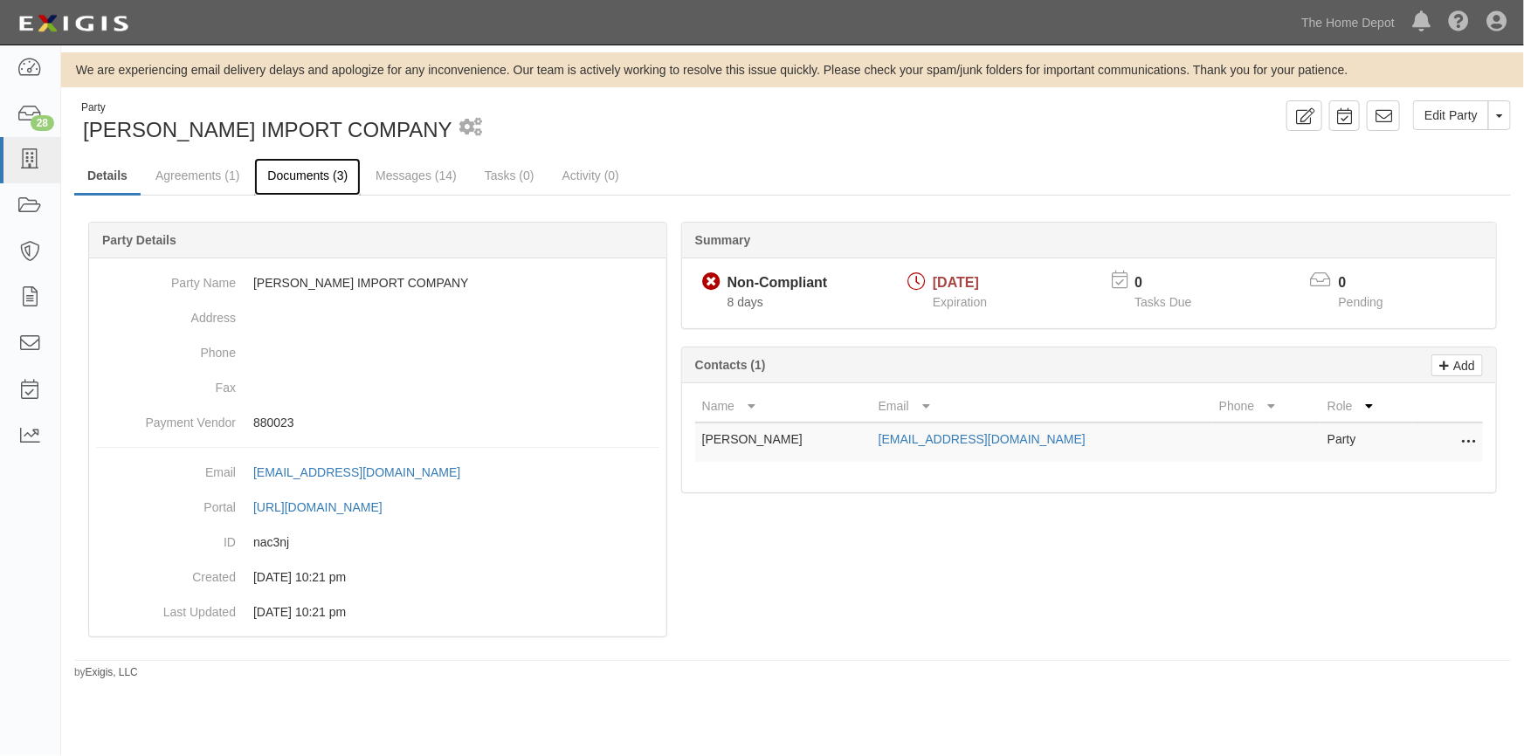
click at [284, 179] on link "Documents (3)" at bounding box center [307, 177] width 107 height 38
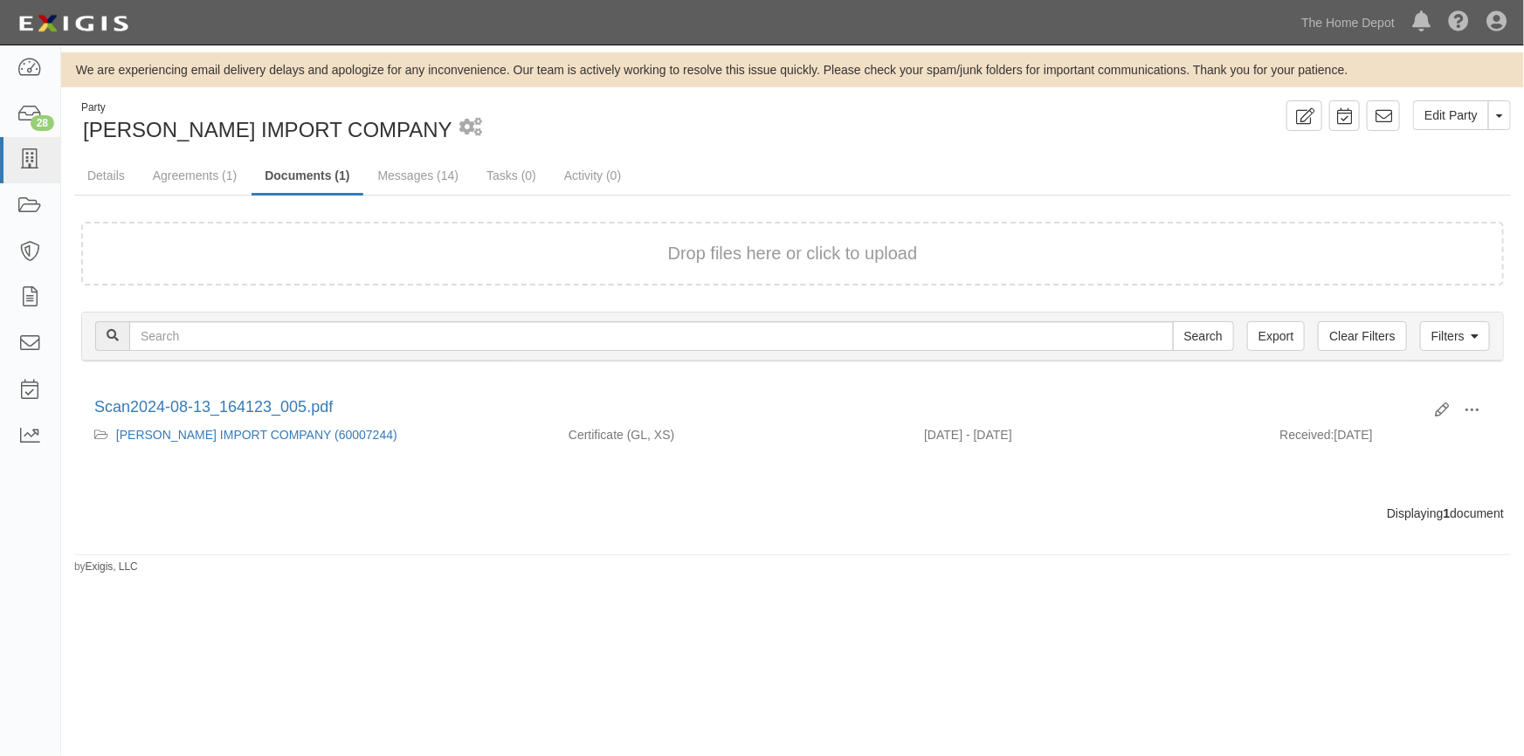
click at [499, 525] on div "Drop files here or click to upload Filters Clear Filters Export Search Filters …" at bounding box center [792, 373] width 1437 height 354
click at [100, 175] on link "Details" at bounding box center [106, 177] width 64 height 38
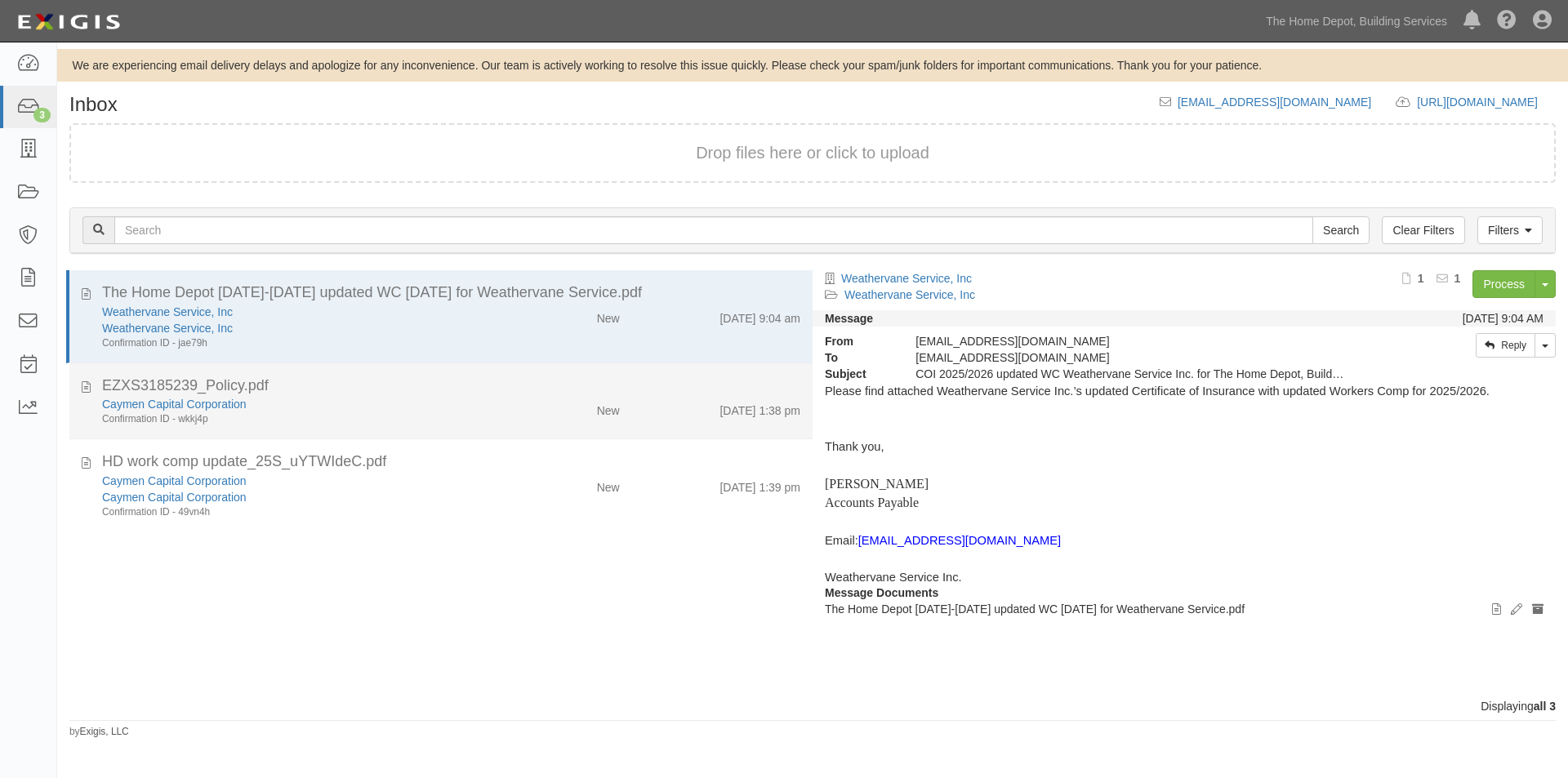
click at [344, 411] on div "Caymen Capital Corporation" at bounding box center [300, 404] width 397 height 16
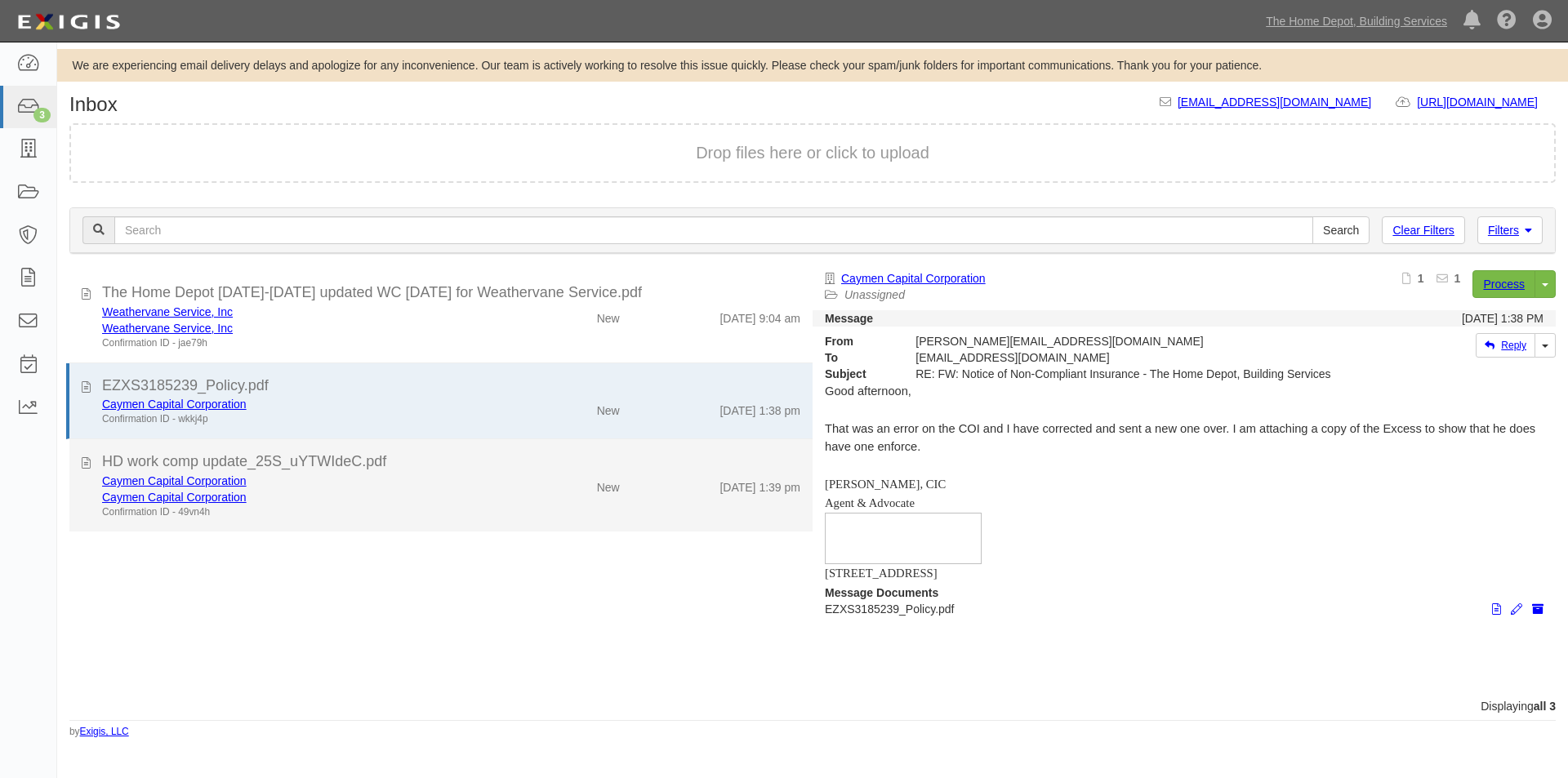
click at [363, 494] on div "Caymen Capital Corporation" at bounding box center [300, 497] width 397 height 16
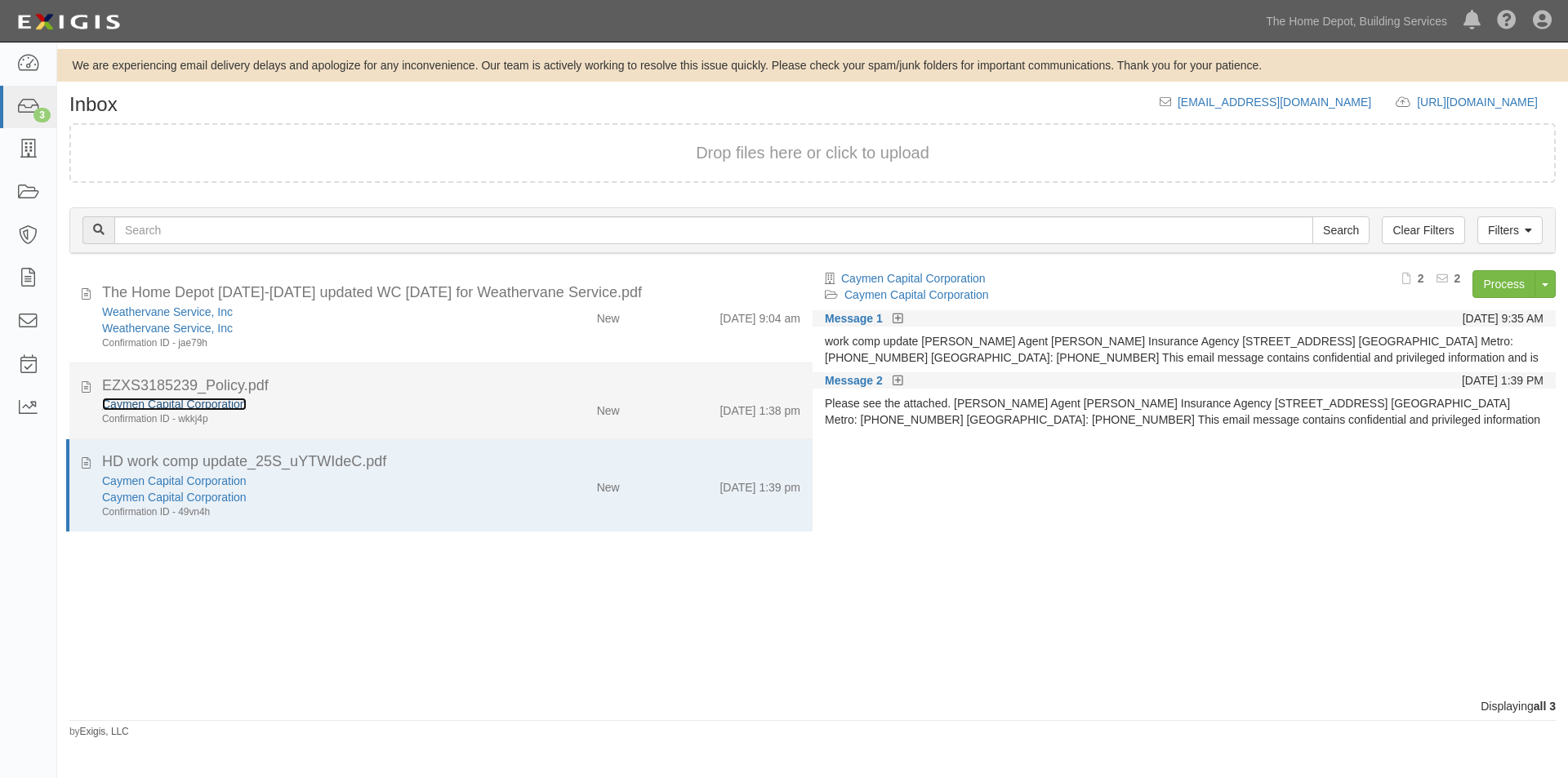
click at [149, 406] on link "Caymen Capital Corporation" at bounding box center [174, 404] width 145 height 13
click at [89, 386] on icon at bounding box center [86, 384] width 9 height 18
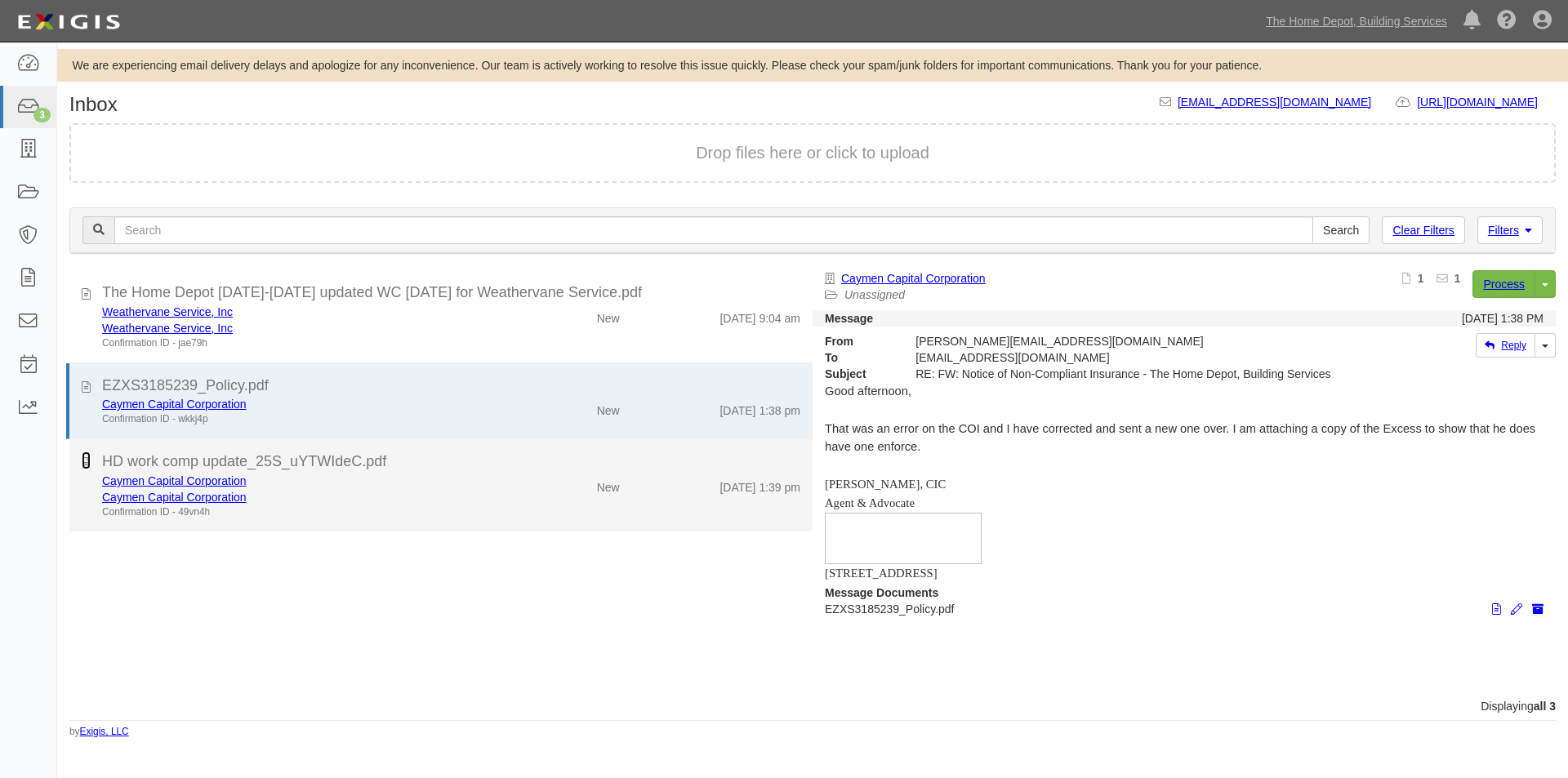
click at [83, 464] on icon at bounding box center [86, 460] width 9 height 18
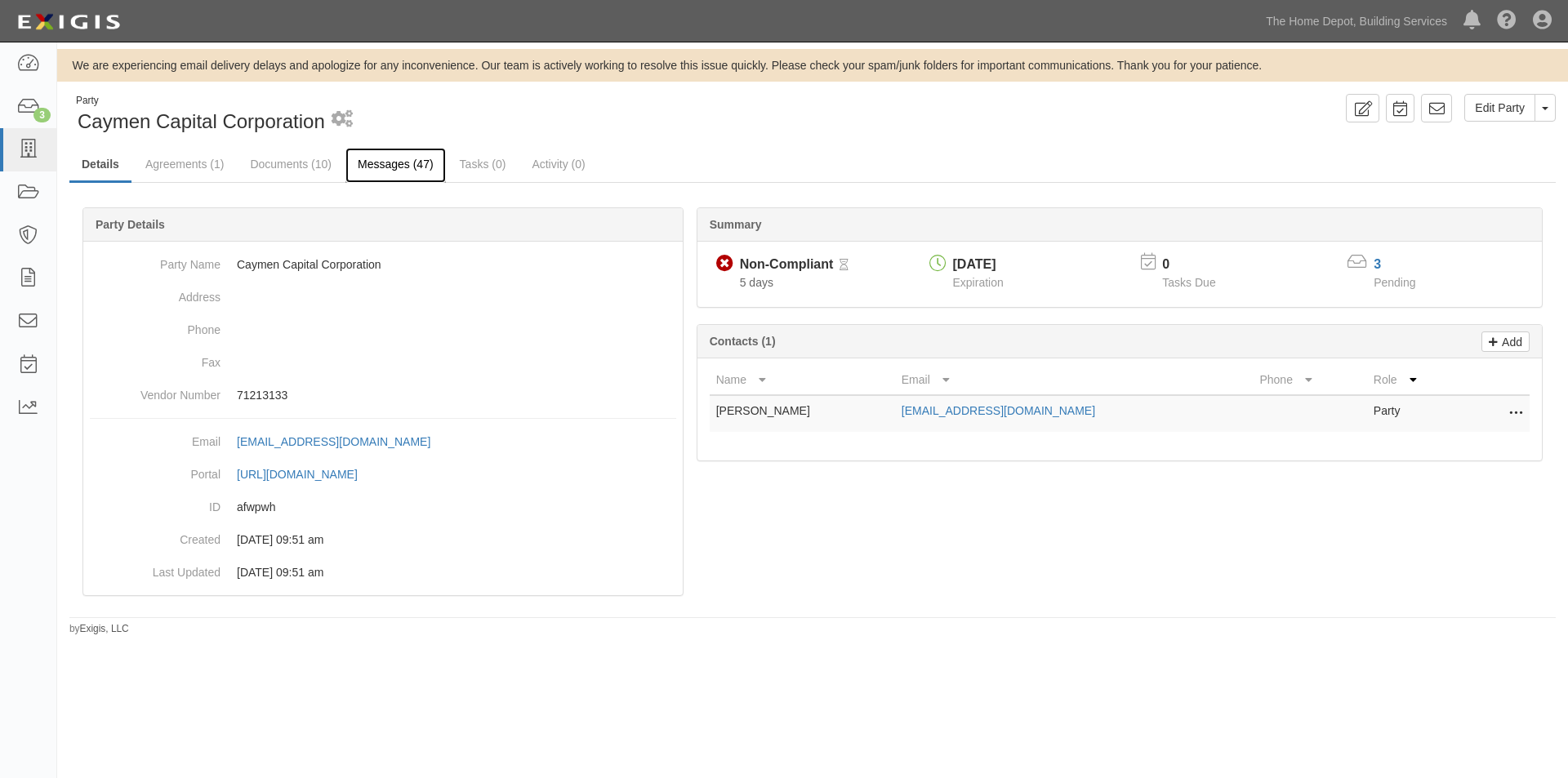
click at [383, 169] on link "Messages (47)" at bounding box center [395, 166] width 100 height 36
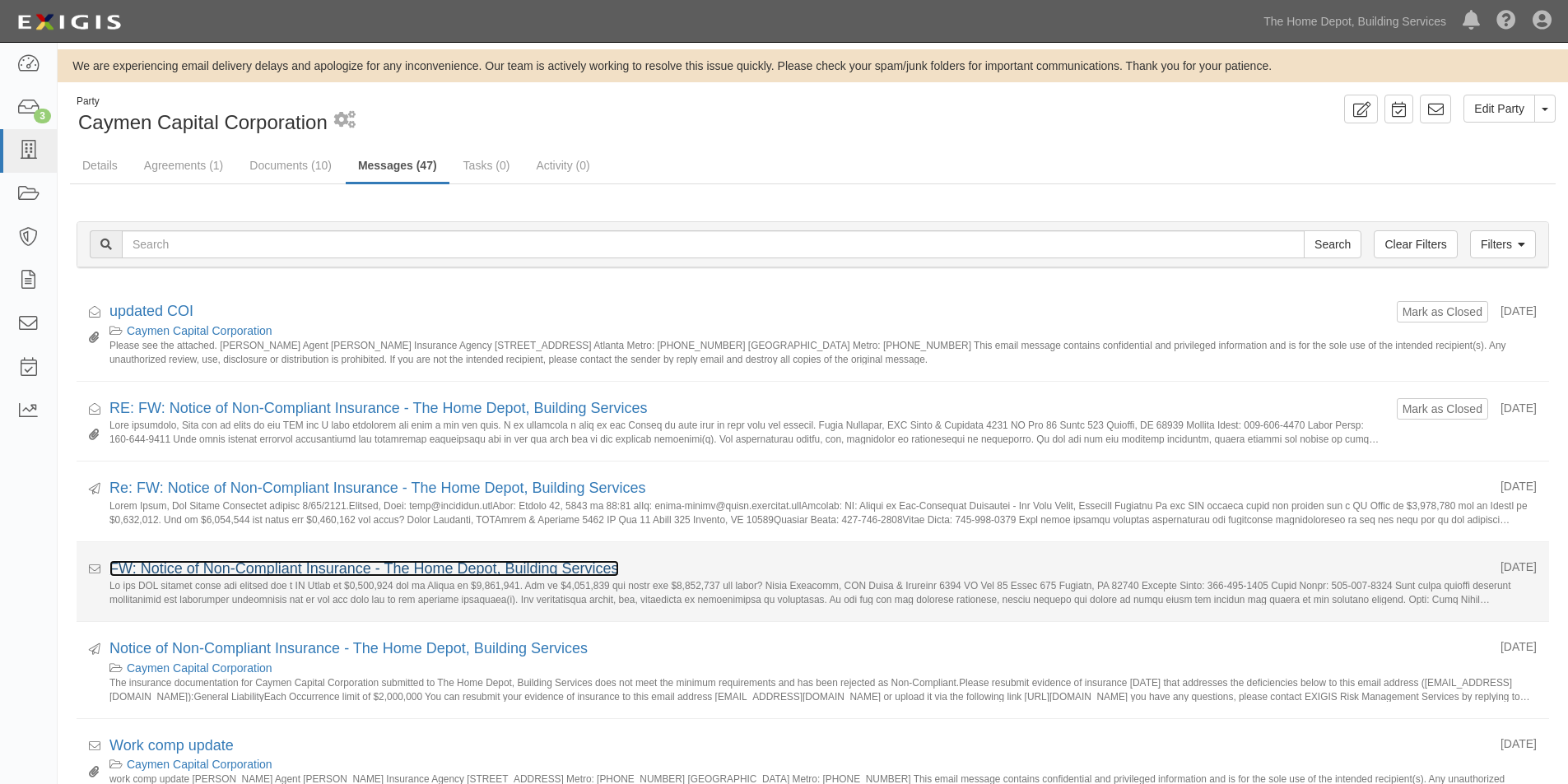
click at [253, 564] on link "FW: Notice of Non-Compliant Insurance - The Home Depot, Building Services" at bounding box center [364, 568] width 510 height 16
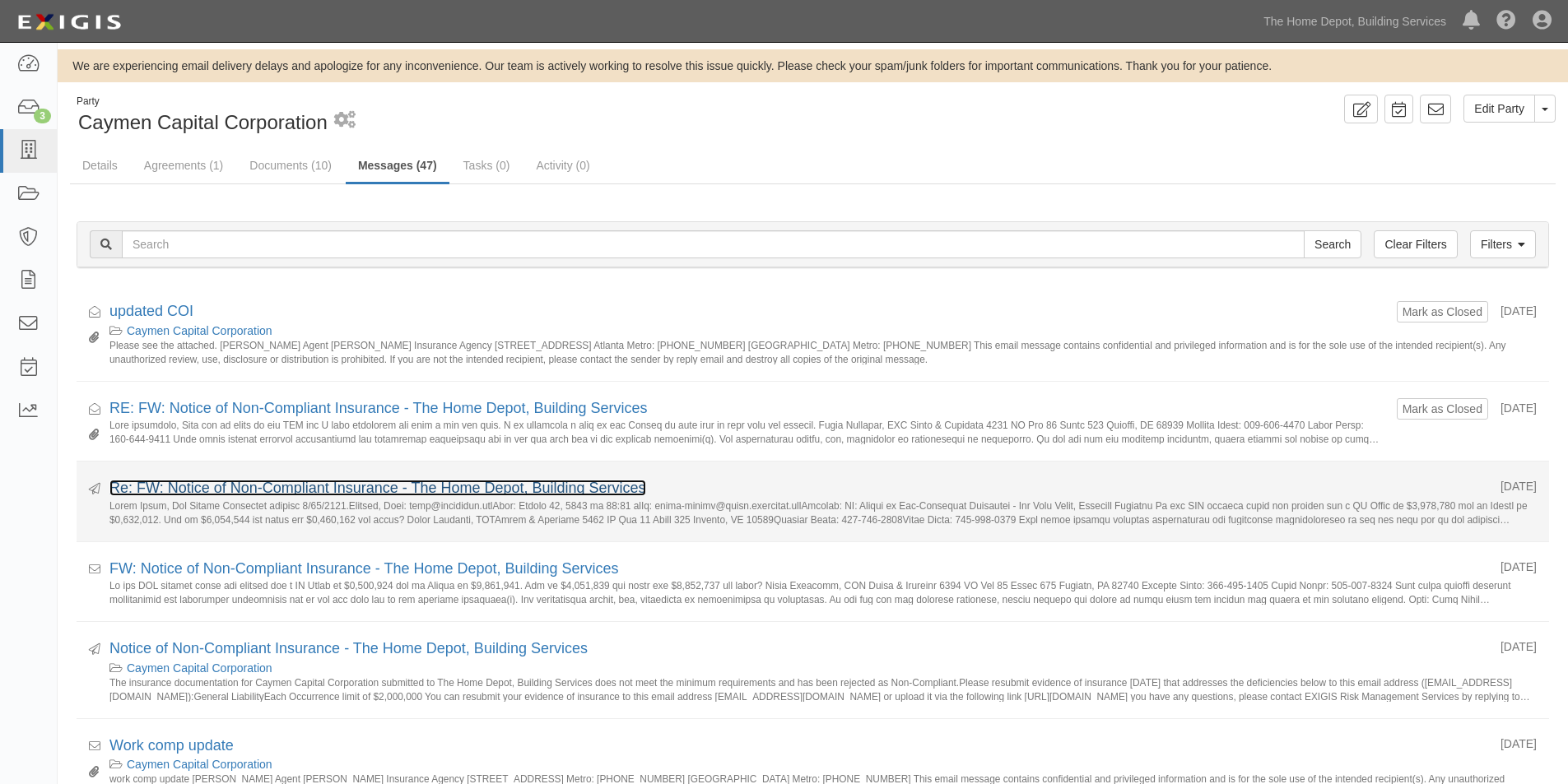
click at [193, 484] on link "Re: FW: Notice of Non-Compliant Insurance - The Home Depot, Building Services" at bounding box center [378, 487] width 537 height 16
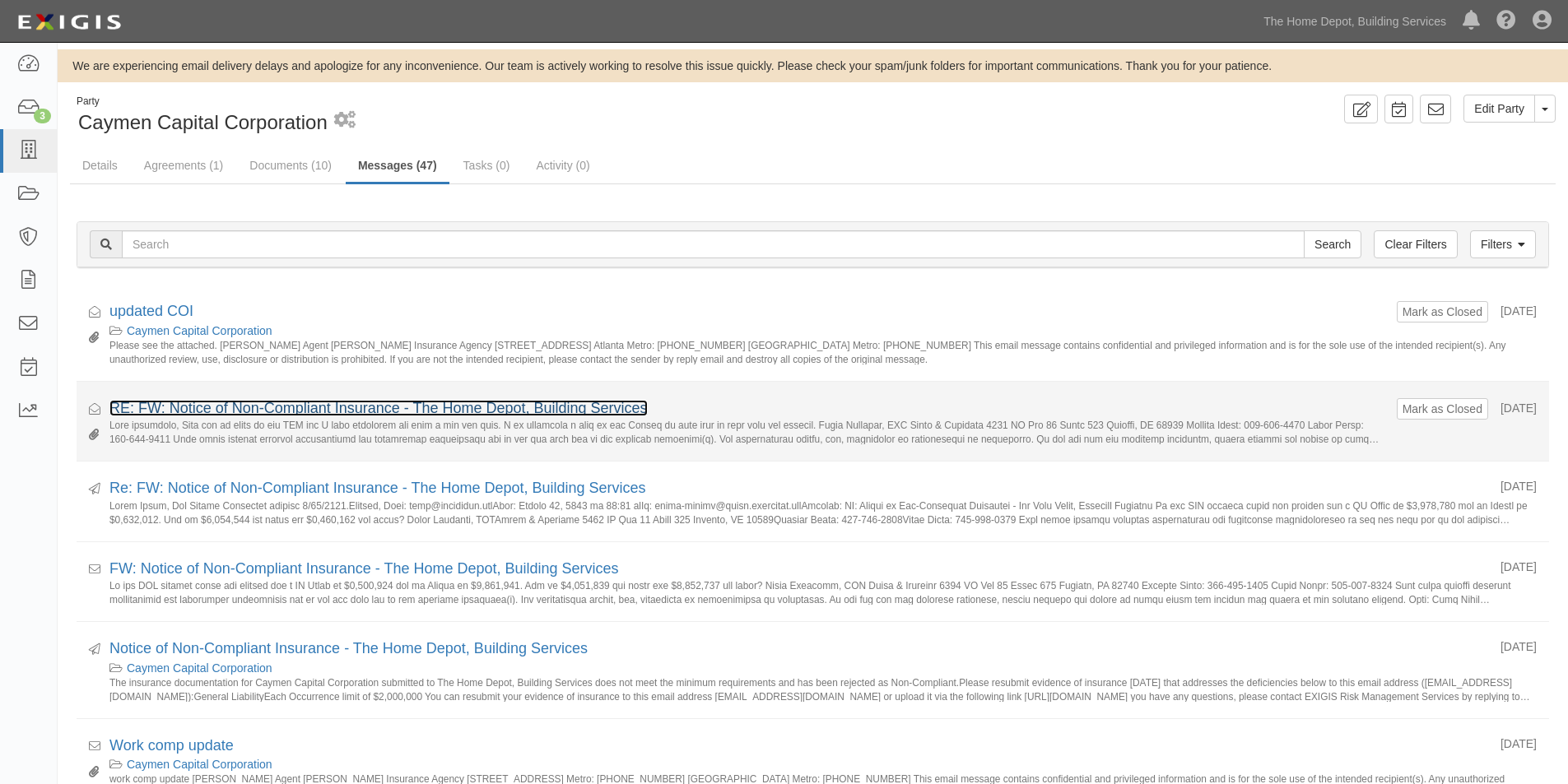
click at [198, 411] on link "RE: FW: Notice of Non-Compliant Insurance - The Home Depot, Building Services" at bounding box center [378, 408] width 538 height 16
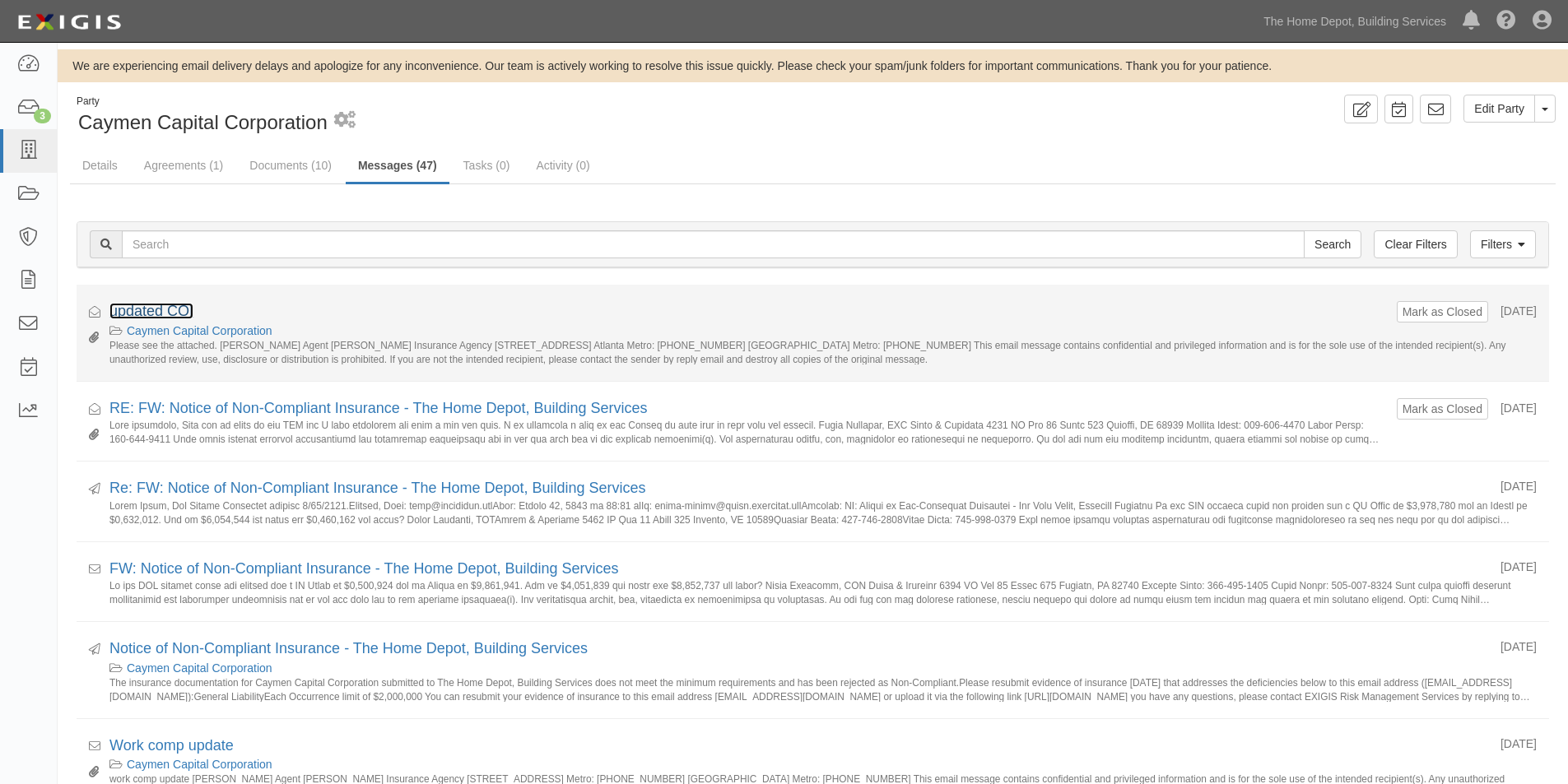
click at [170, 311] on link "updated COI" at bounding box center [151, 310] width 84 height 16
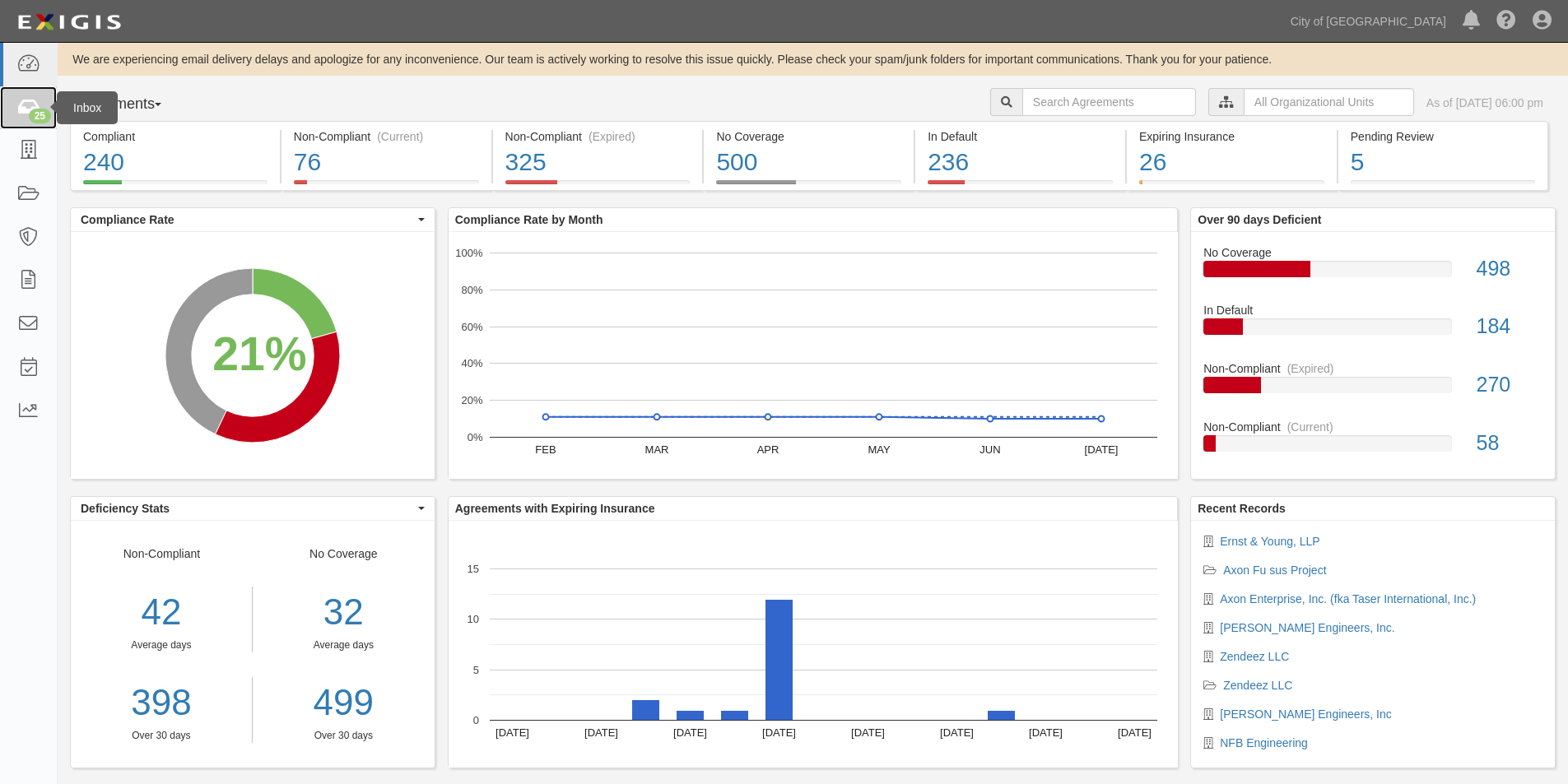
click at [33, 108] on div "25" at bounding box center [41, 116] width 23 height 15
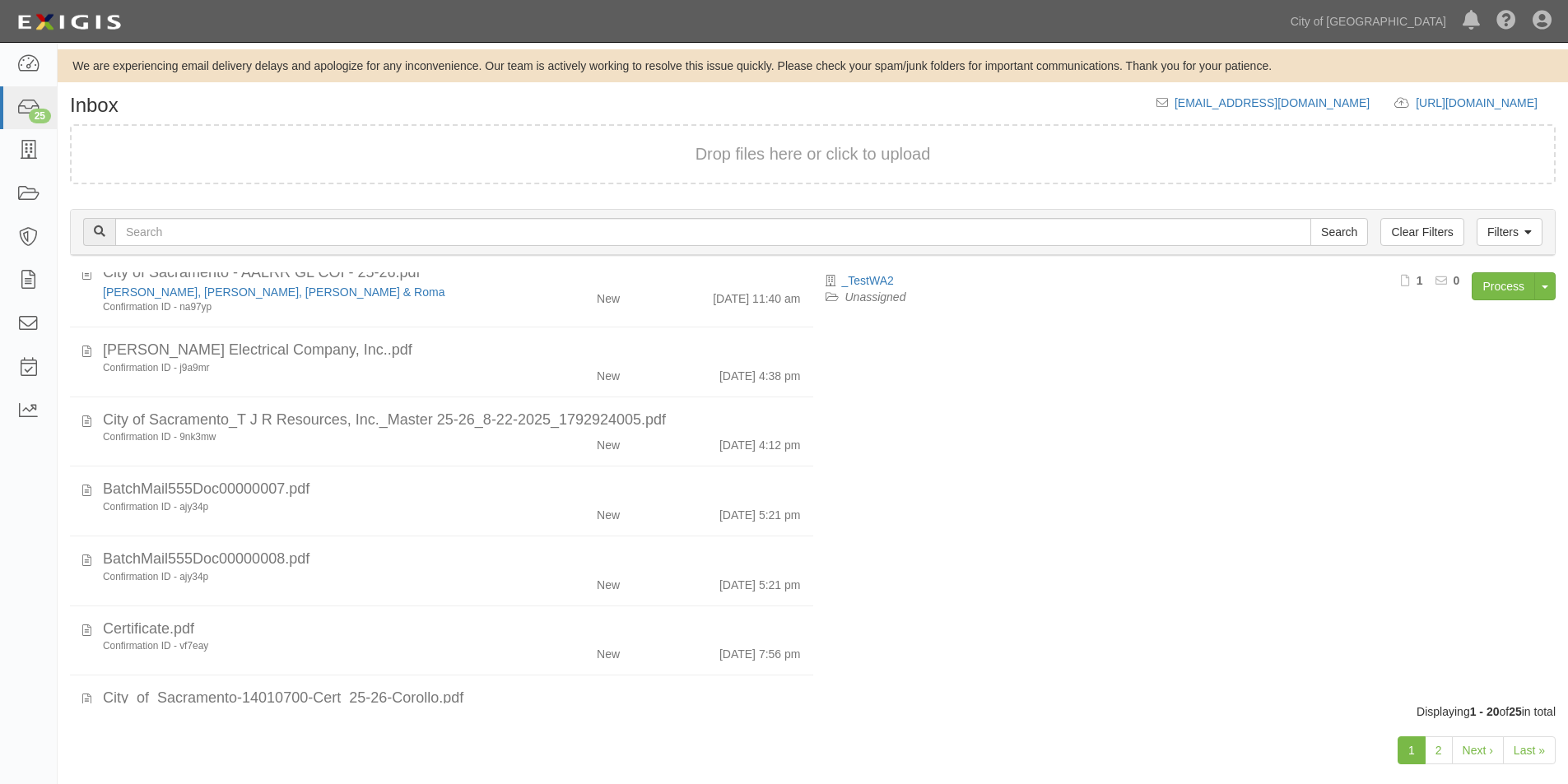
scroll to position [1037, 0]
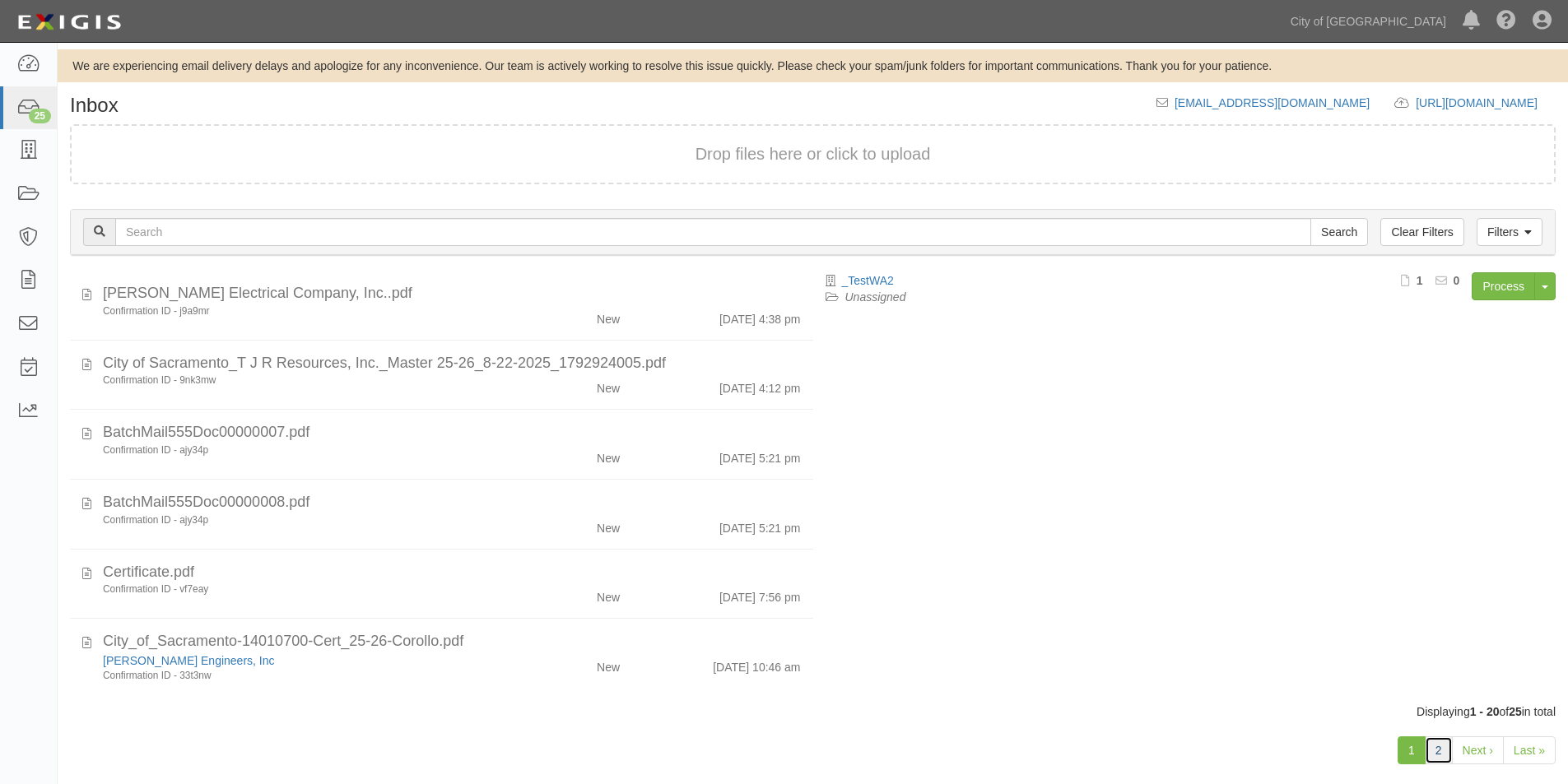
click at [1440, 758] on link "2" at bounding box center [1439, 751] width 28 height 28
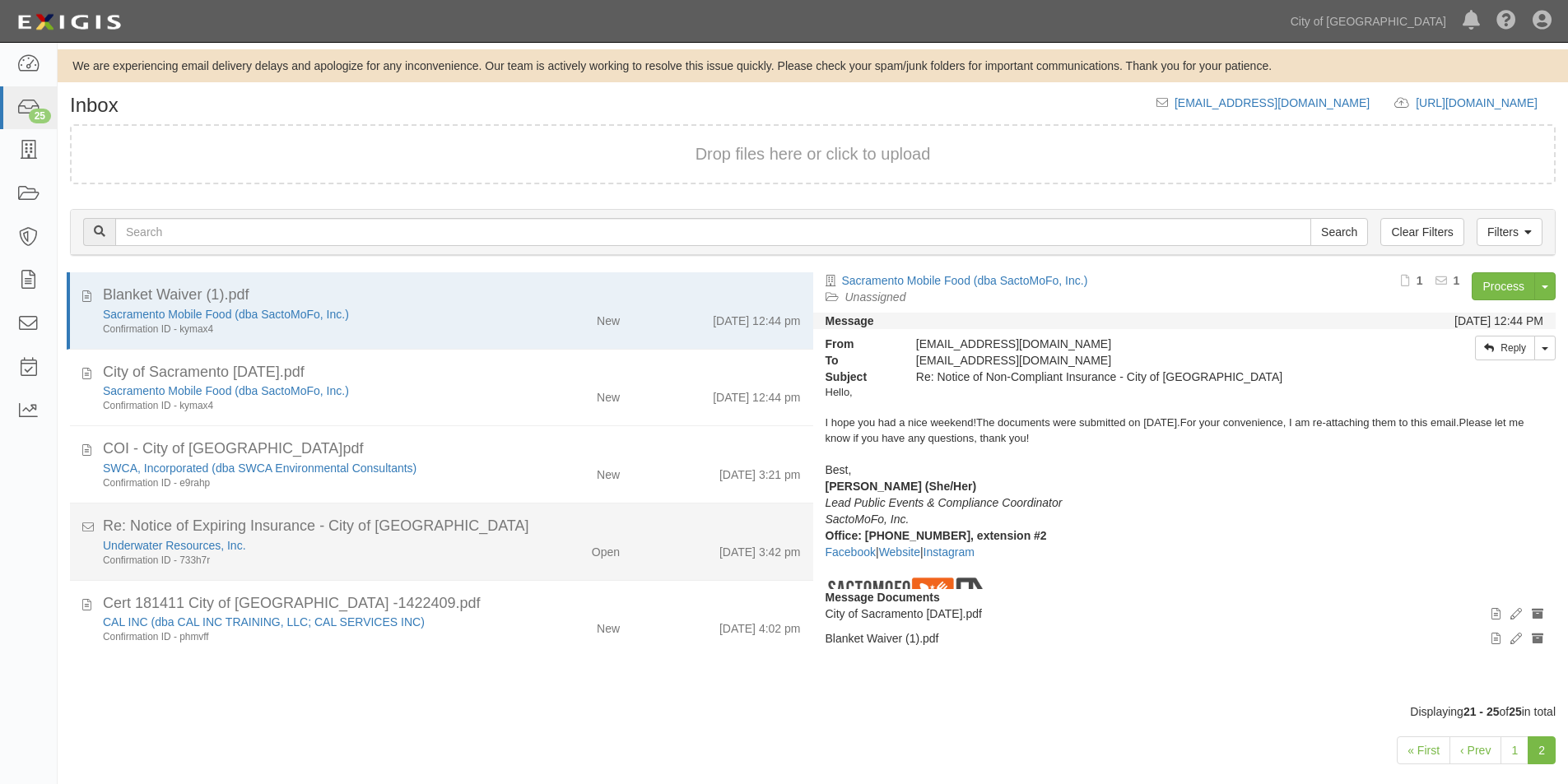
click at [531, 542] on div "Open" at bounding box center [572, 548] width 121 height 23
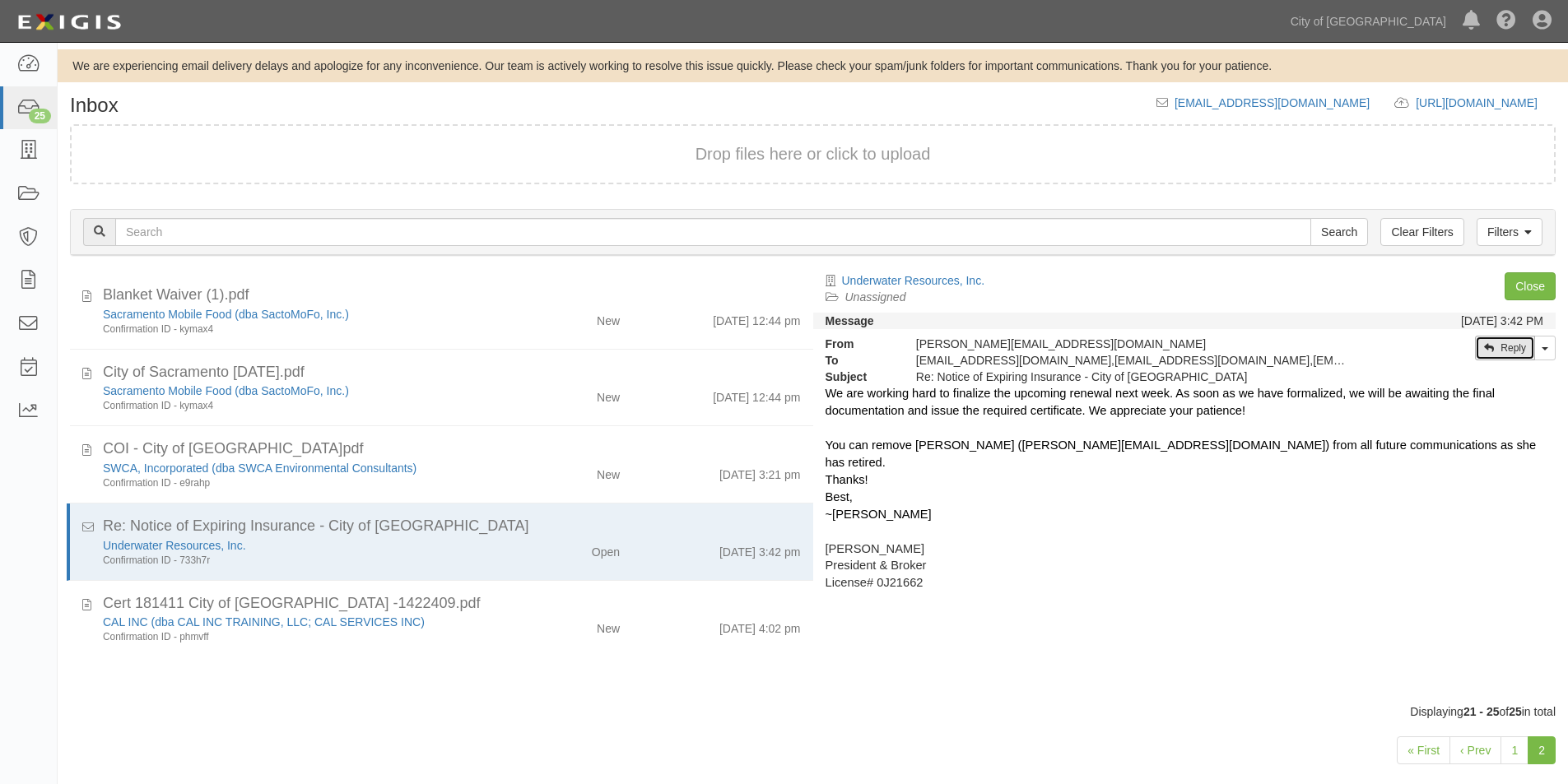
click at [1494, 352] on link "Reply" at bounding box center [1505, 348] width 60 height 24
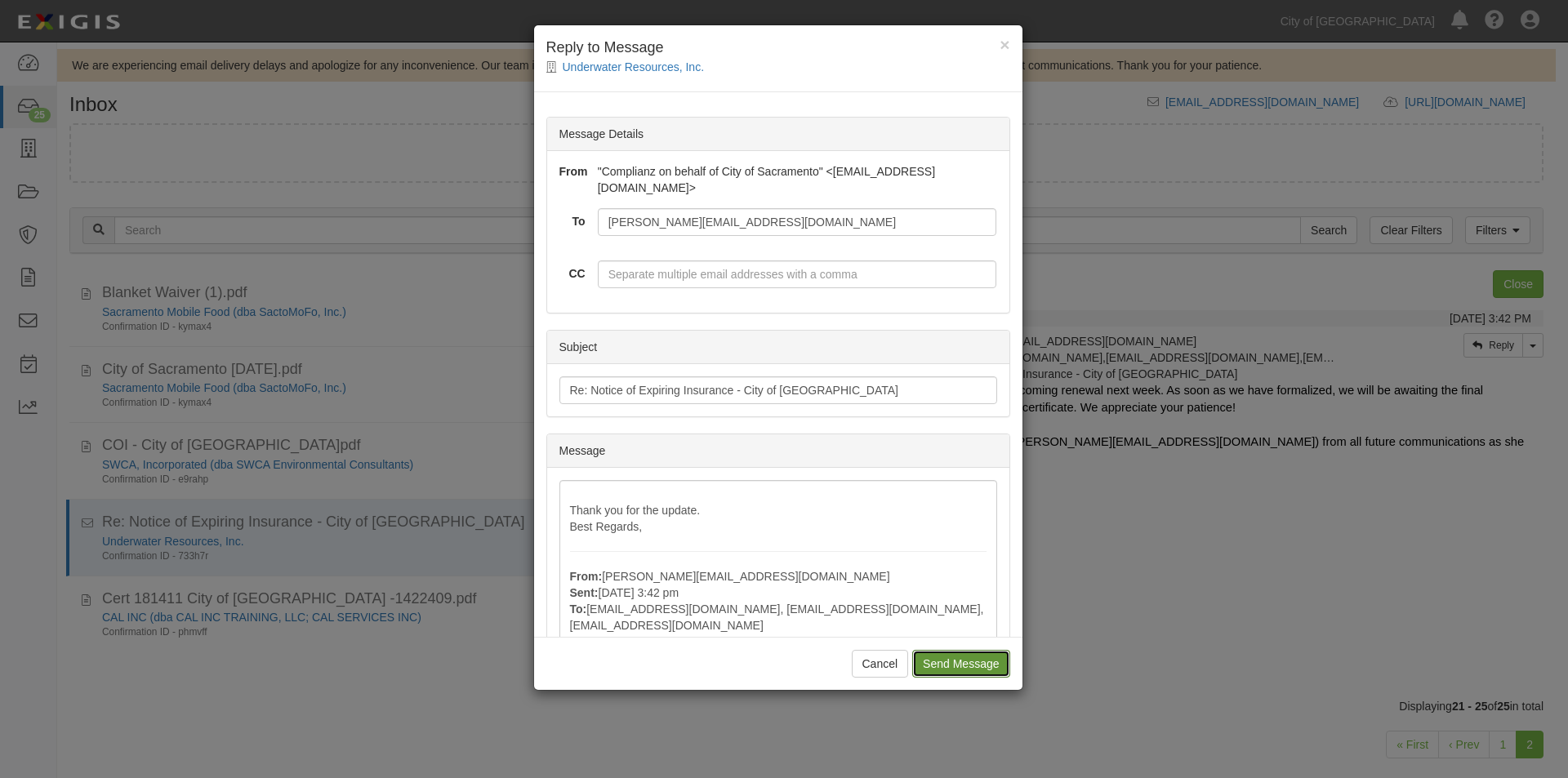
click at [963, 656] on input "Send Message" at bounding box center [961, 664] width 97 height 28
